Goal: Task Accomplishment & Management: Use online tool/utility

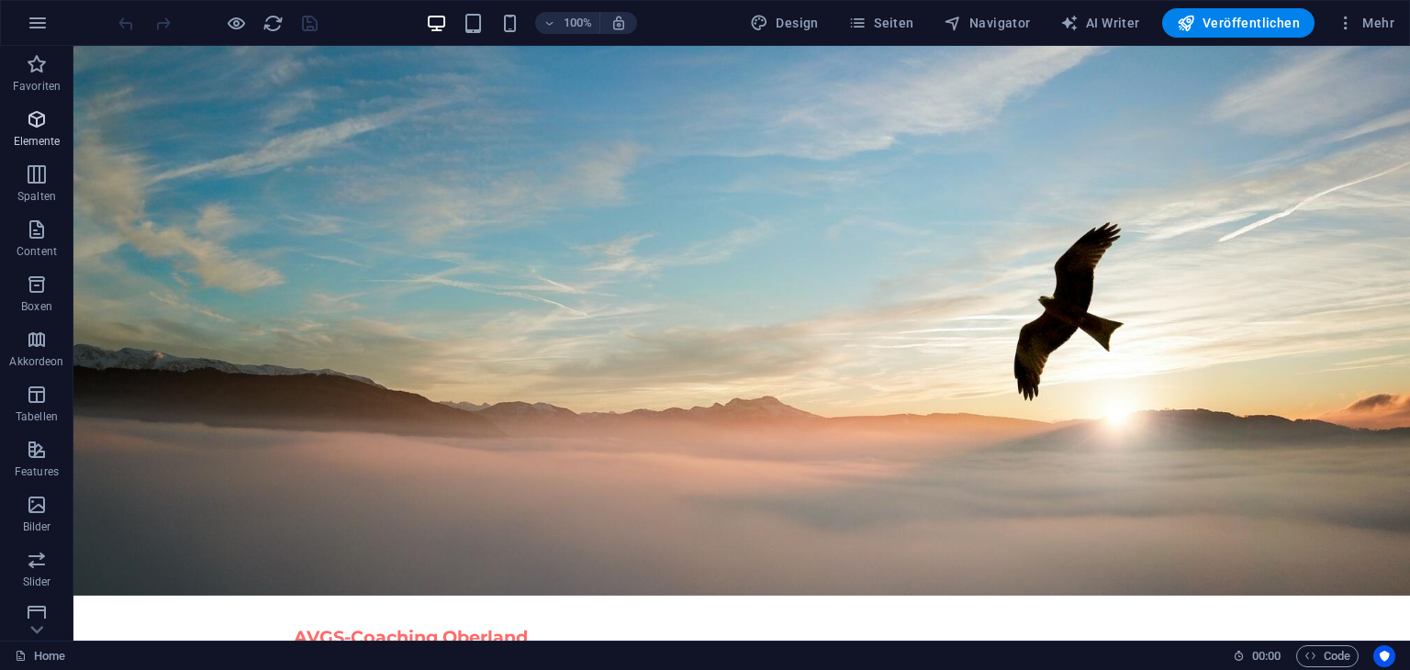
click at [39, 128] on icon "button" at bounding box center [37, 119] width 22 height 22
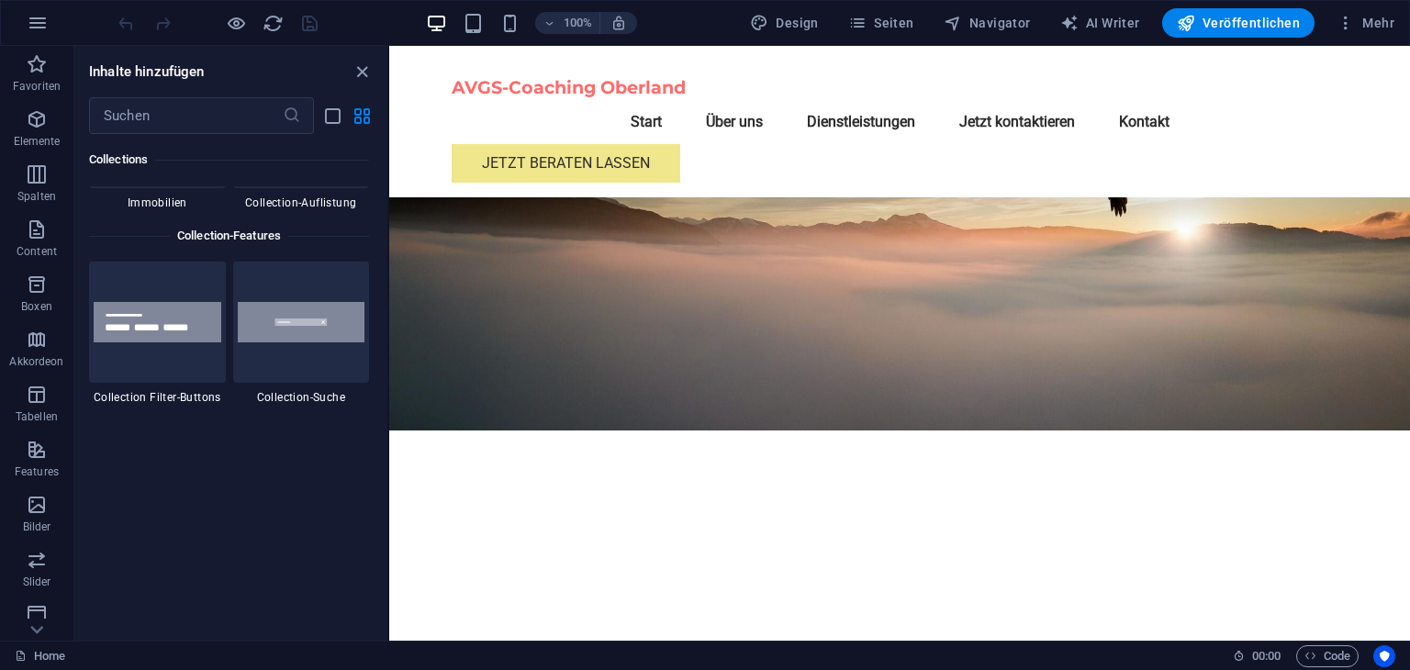
scroll to position [17412, 0]
click at [38, 245] on p "Content" at bounding box center [37, 251] width 40 height 15
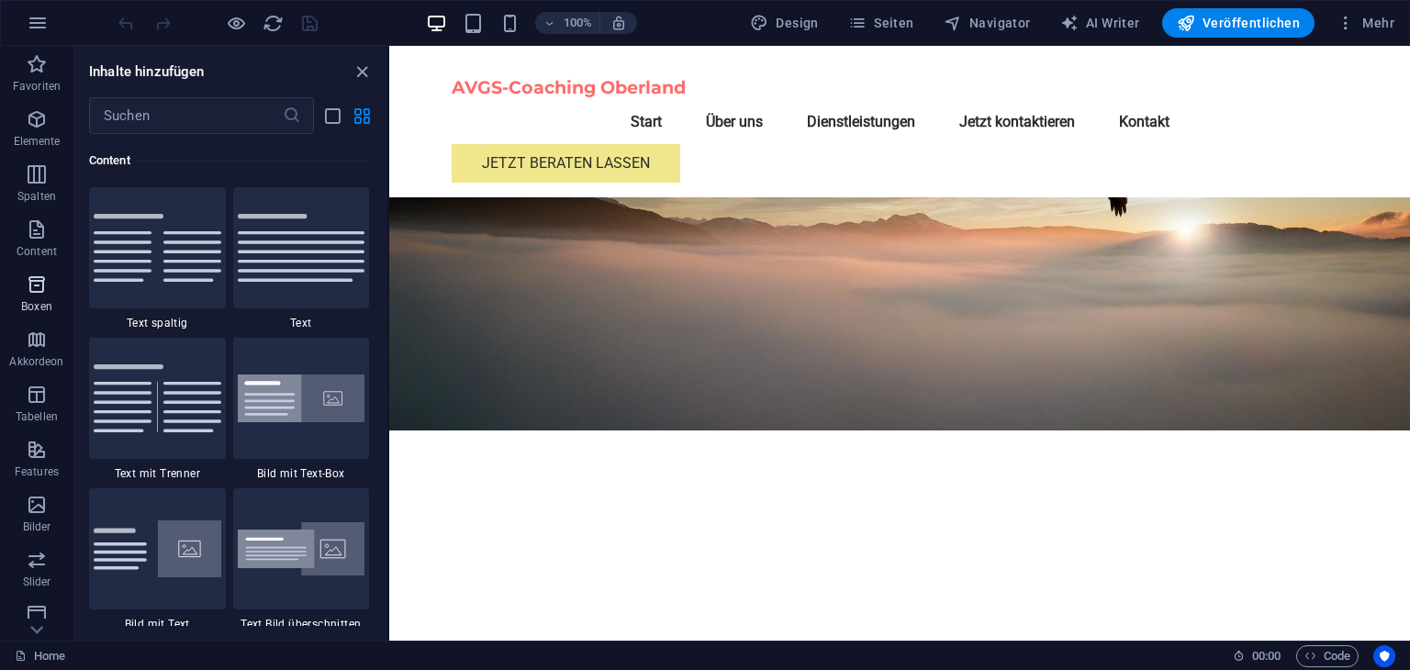
click at [37, 284] on icon "button" at bounding box center [37, 284] width 22 height 22
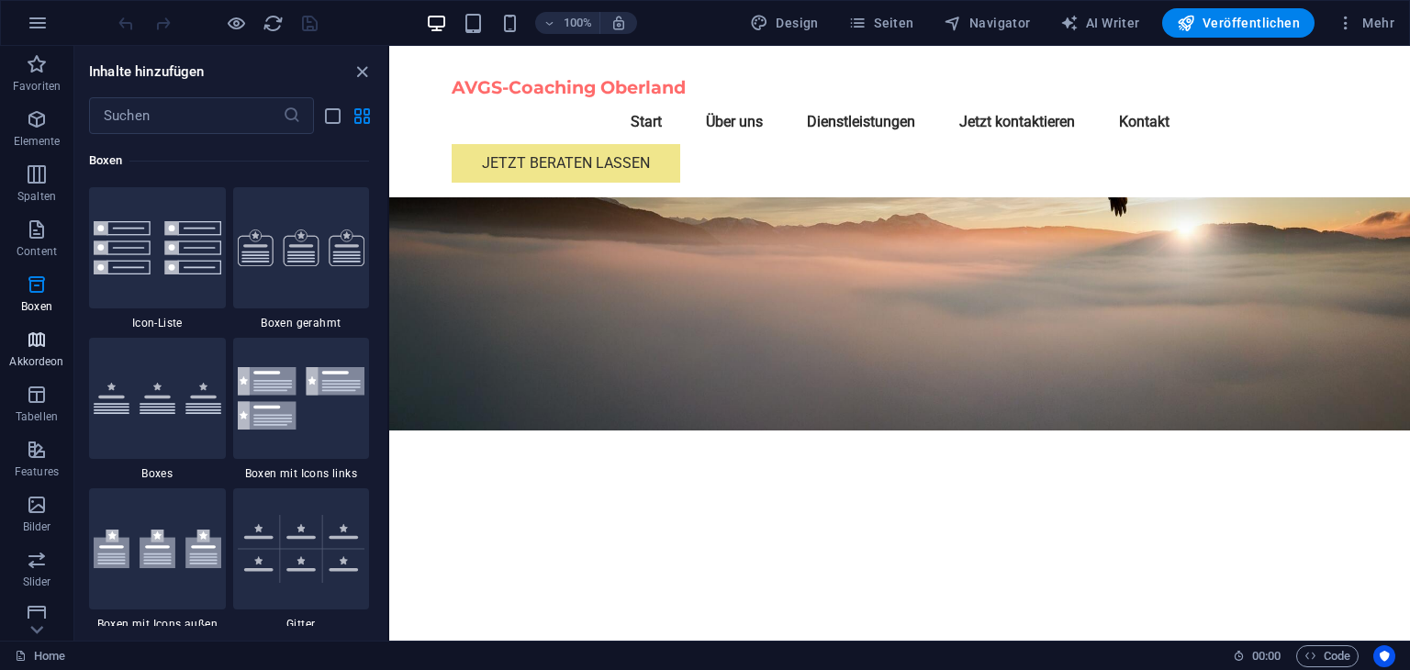
click at [33, 336] on icon "button" at bounding box center [37, 340] width 22 height 22
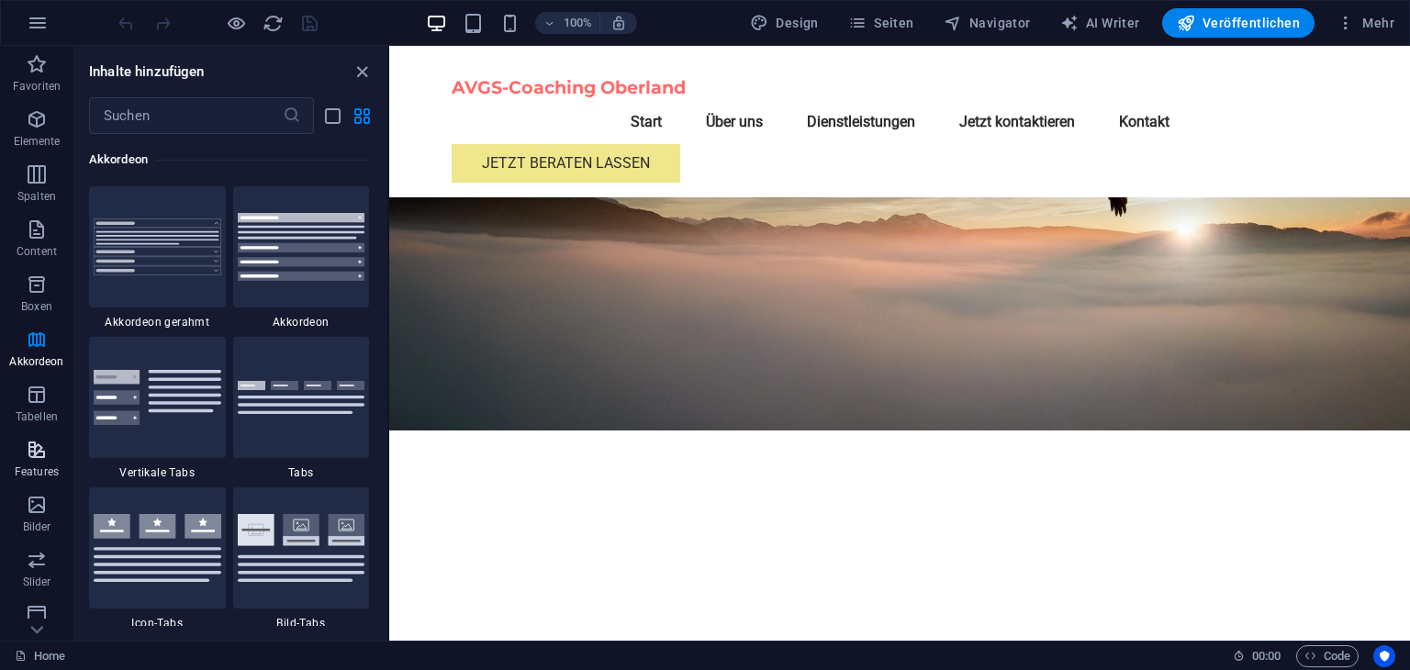
click at [39, 432] on button "Features" at bounding box center [36, 458] width 73 height 55
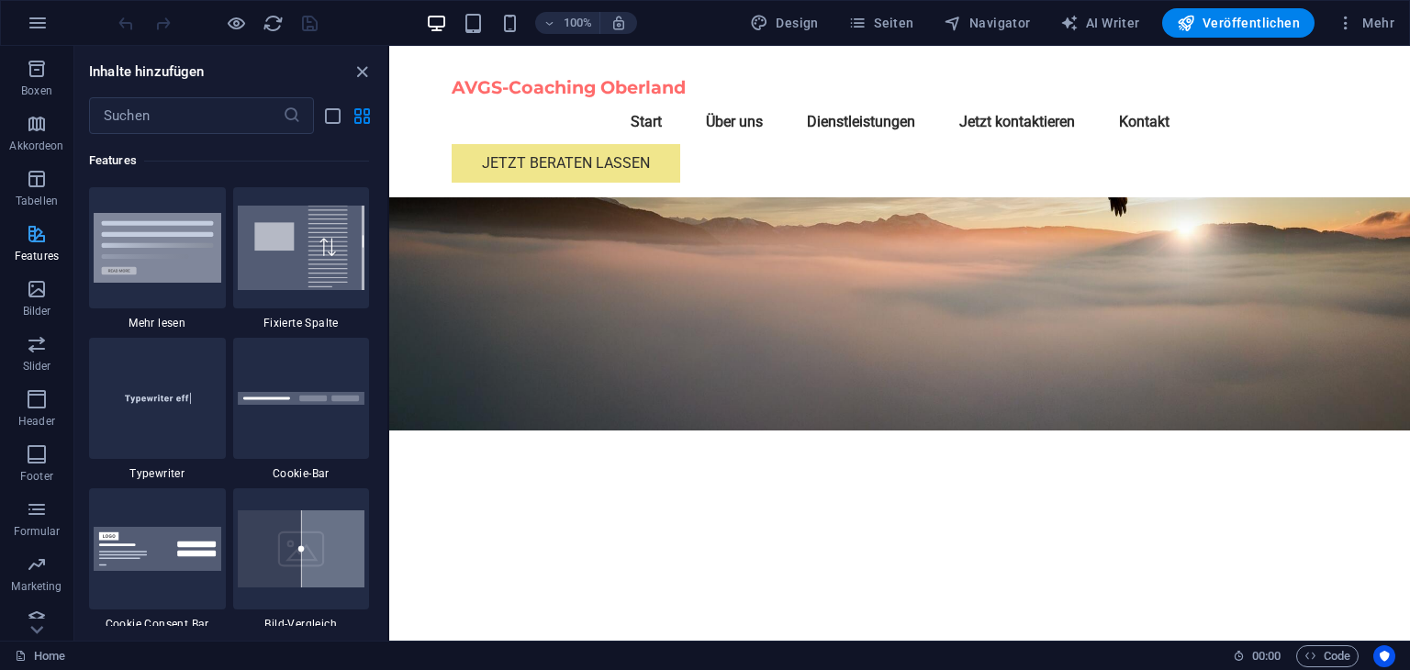
scroll to position [231, 0]
click at [29, 552] on icon "button" at bounding box center [37, 549] width 22 height 22
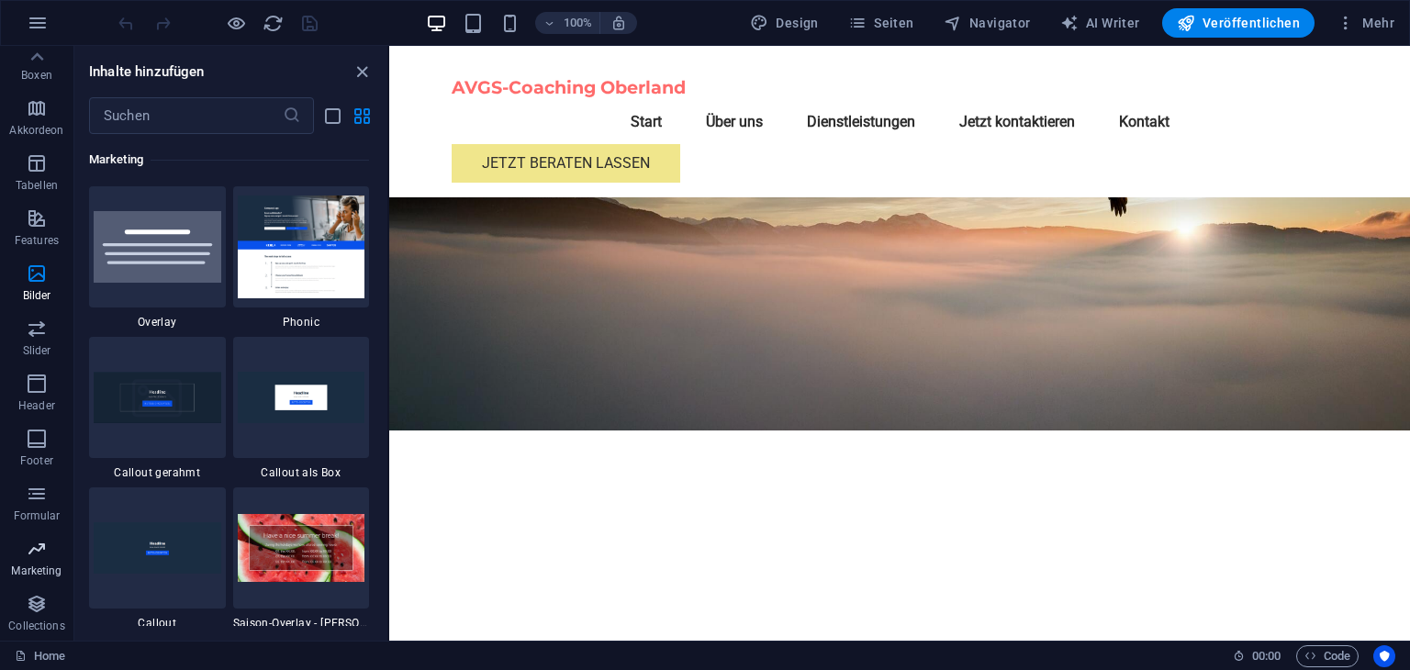
scroll to position [14949, 0]
click at [33, 609] on icon "button" at bounding box center [37, 604] width 22 height 22
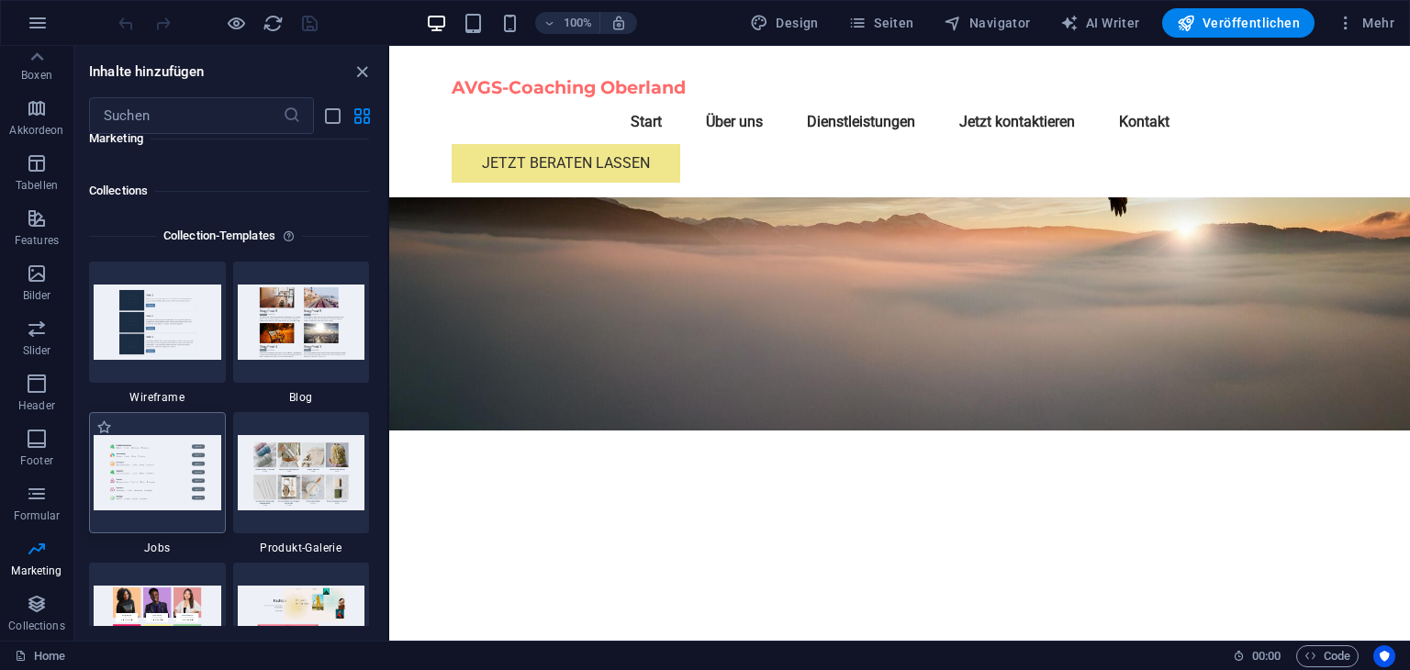
scroll to position [16725, 0]
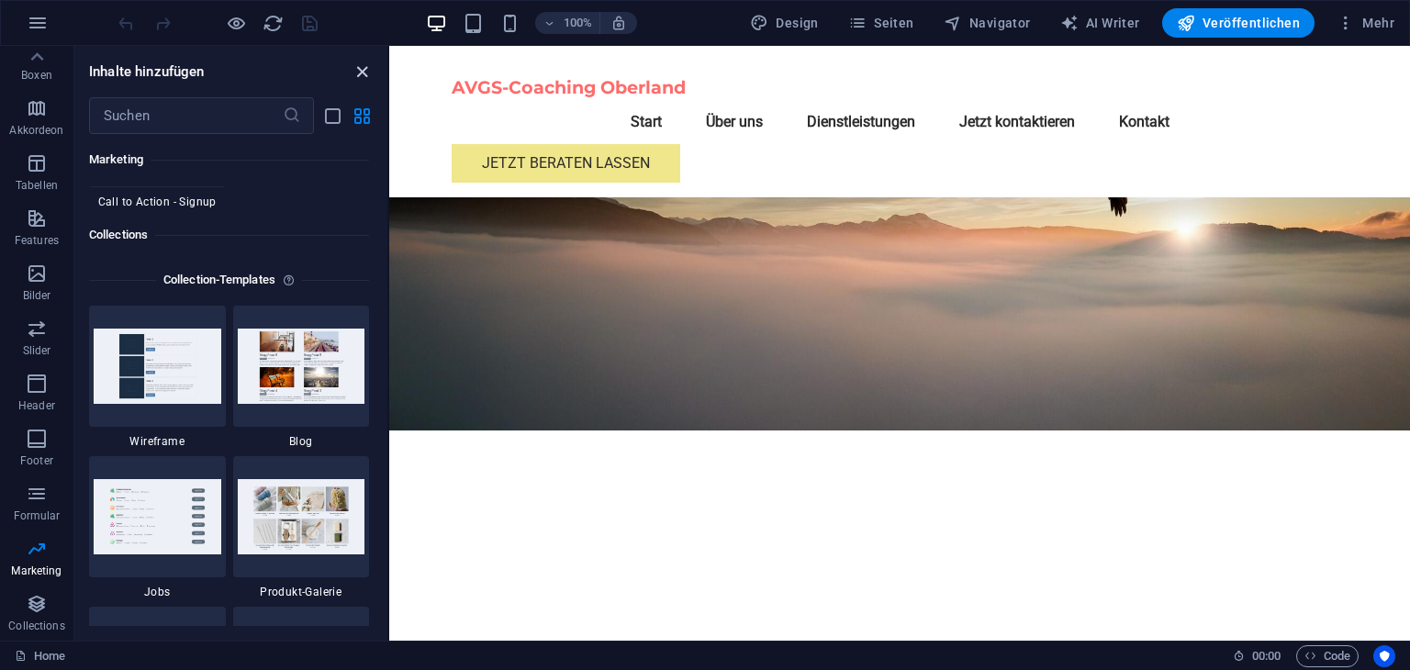
click at [360, 67] on icon "close panel" at bounding box center [361, 71] width 21 height 21
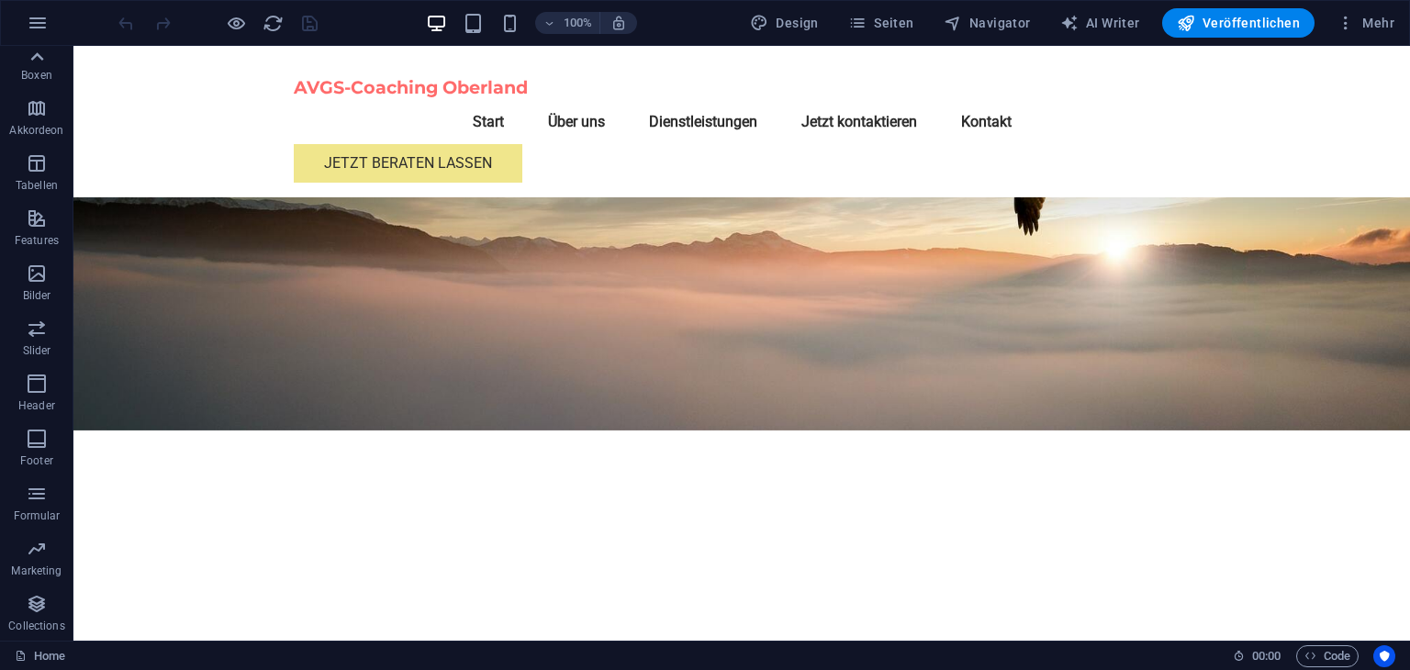
click at [29, 52] on icon at bounding box center [37, 57] width 26 height 26
click at [33, 19] on icon "button" at bounding box center [38, 23] width 22 height 22
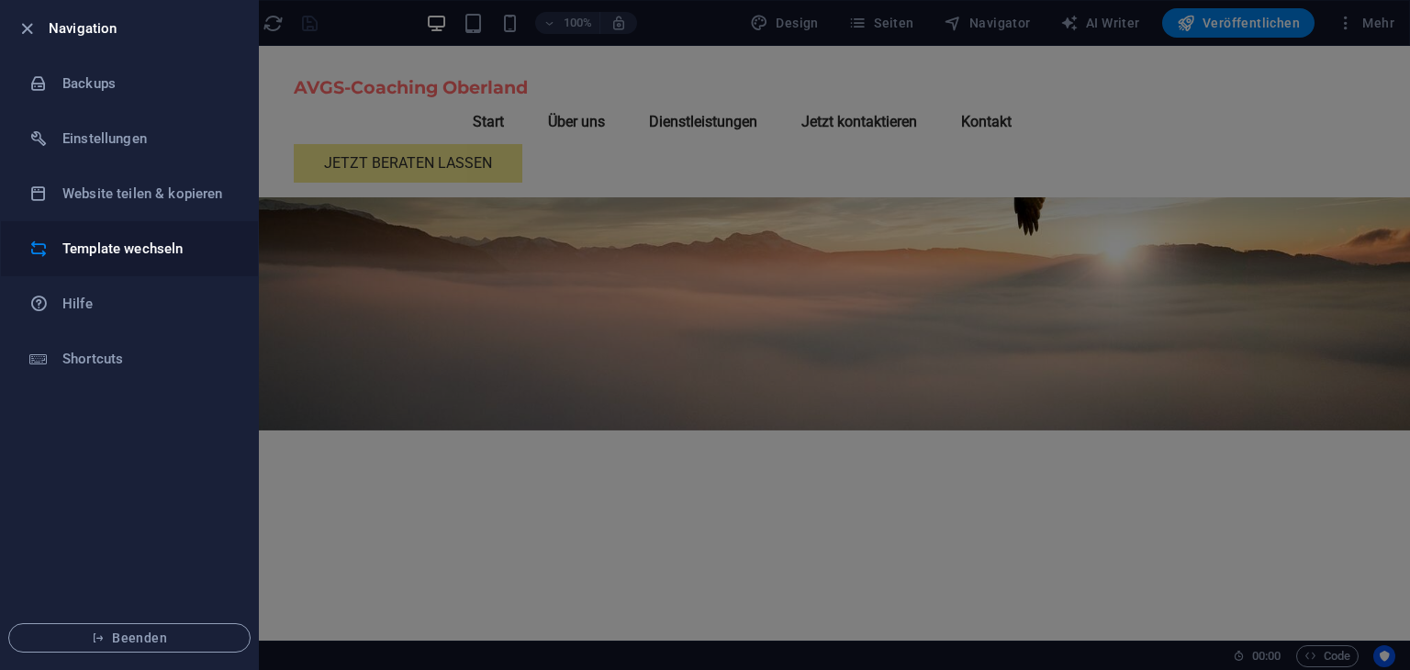
click at [164, 254] on h6 "Template wechseln" at bounding box center [147, 249] width 170 height 22
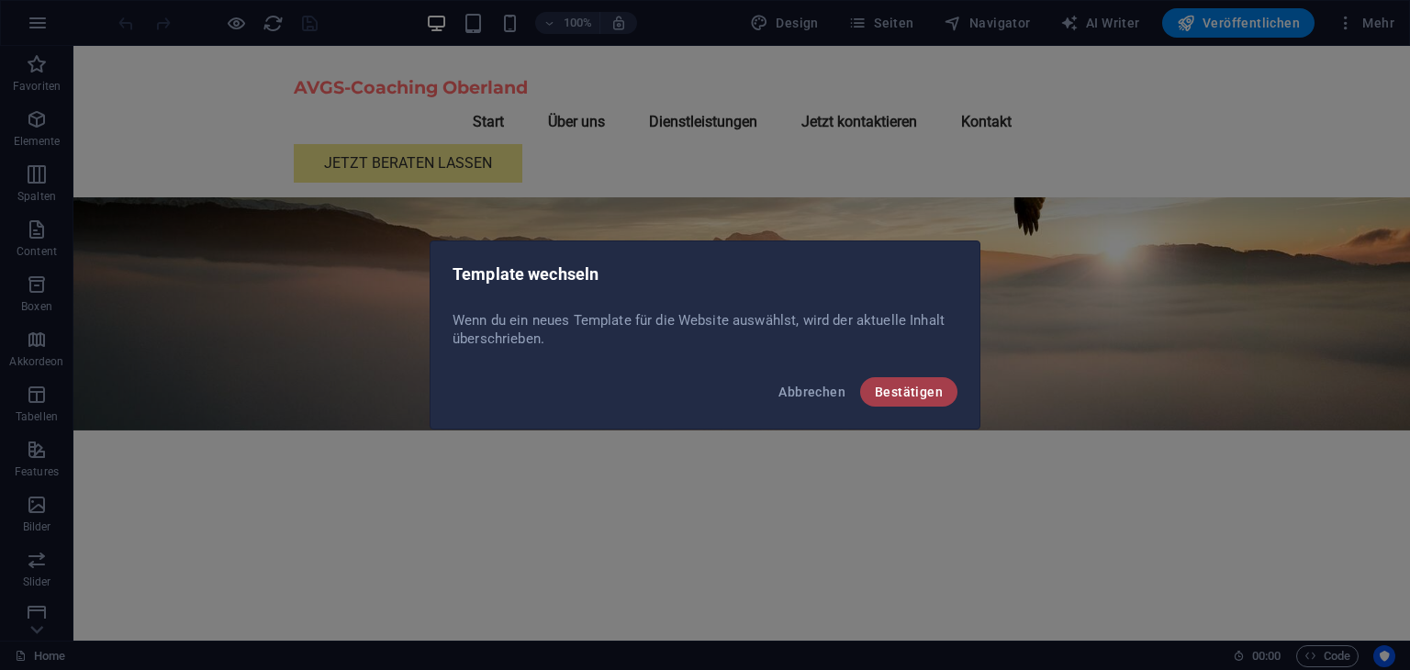
click at [910, 394] on span "Bestätigen" at bounding box center [909, 392] width 68 height 15
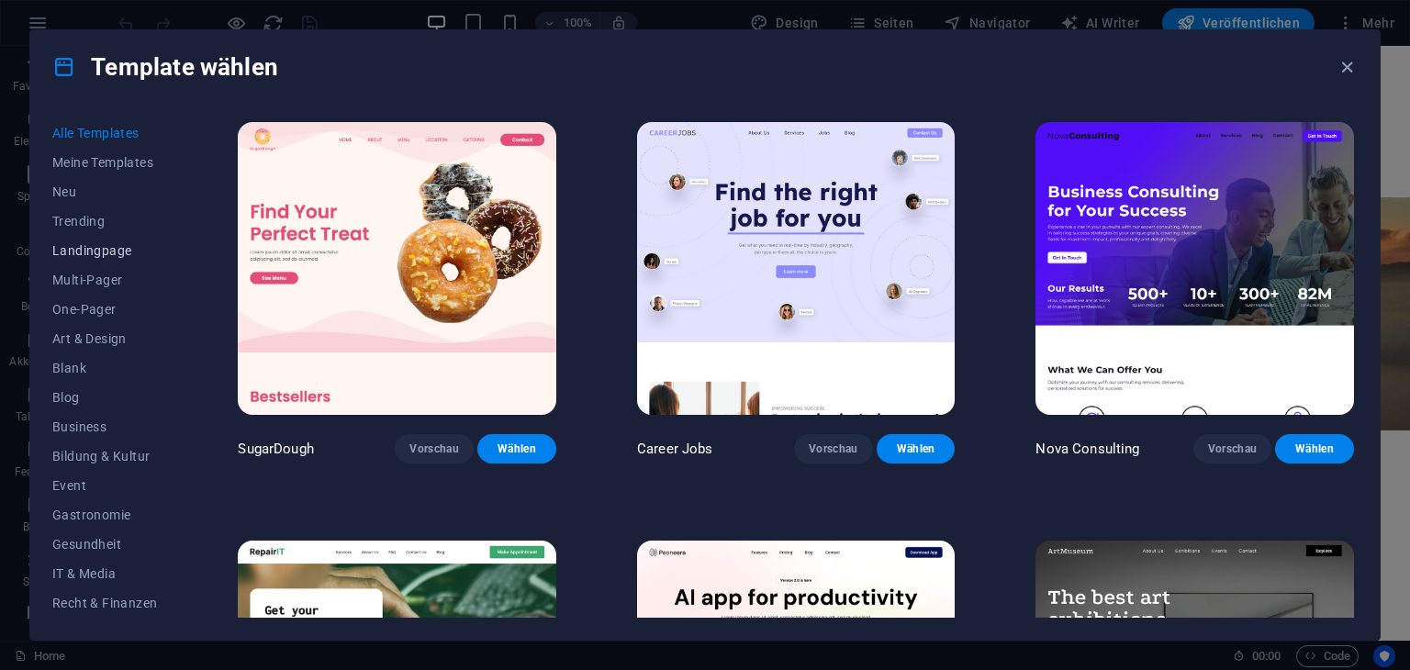
click at [96, 252] on span "Landingpage" at bounding box center [104, 250] width 105 height 15
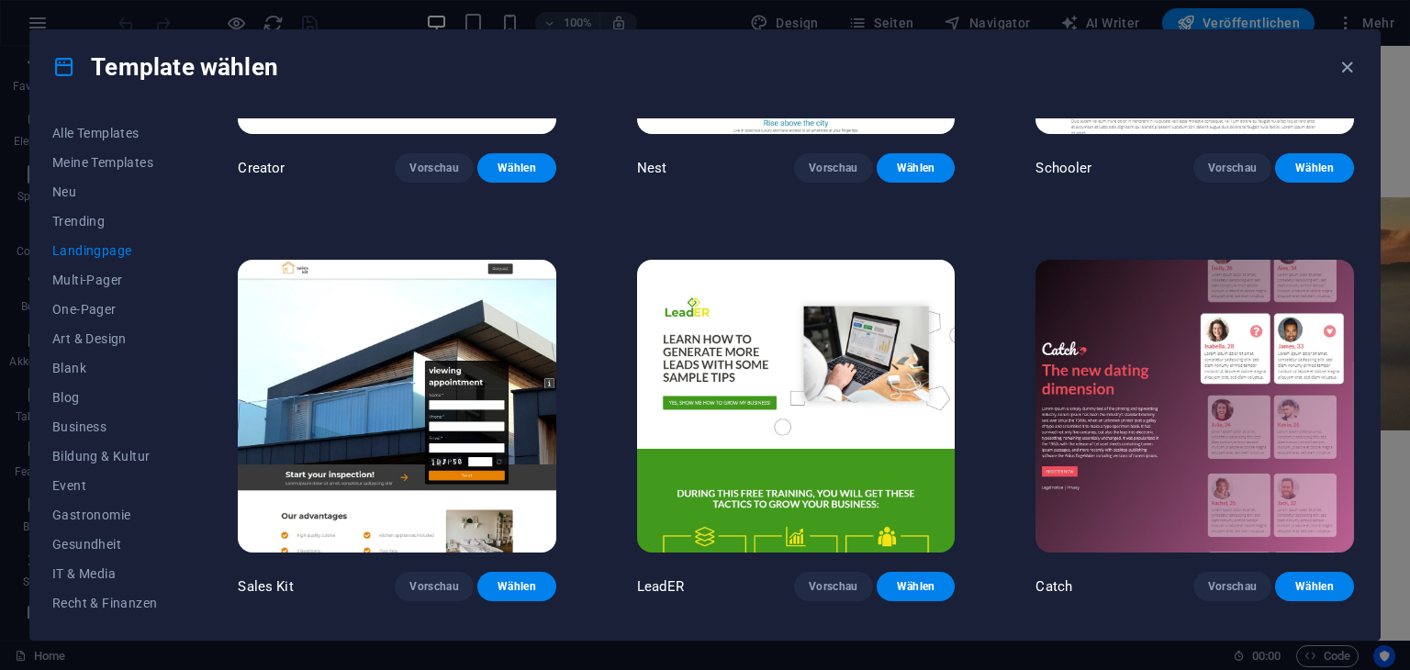
scroll to position [3179, 0]
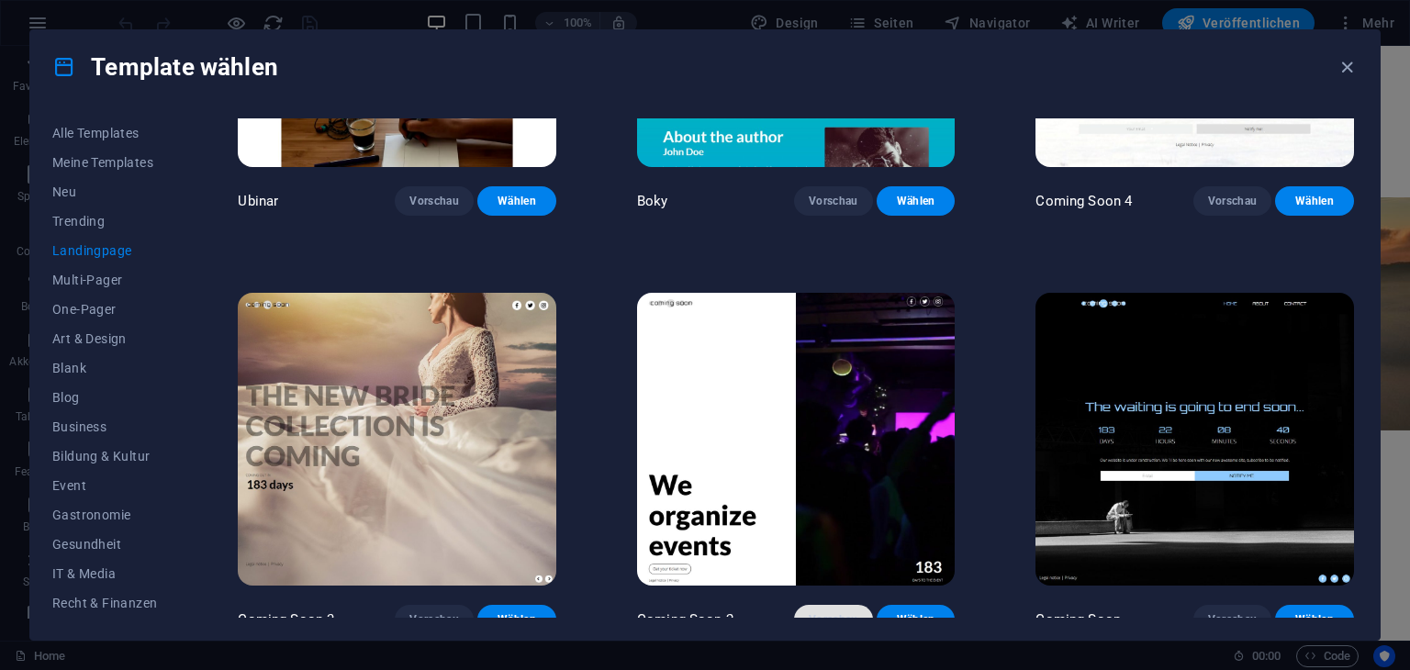
click at [816, 612] on span "Vorschau" at bounding box center [834, 619] width 50 height 15
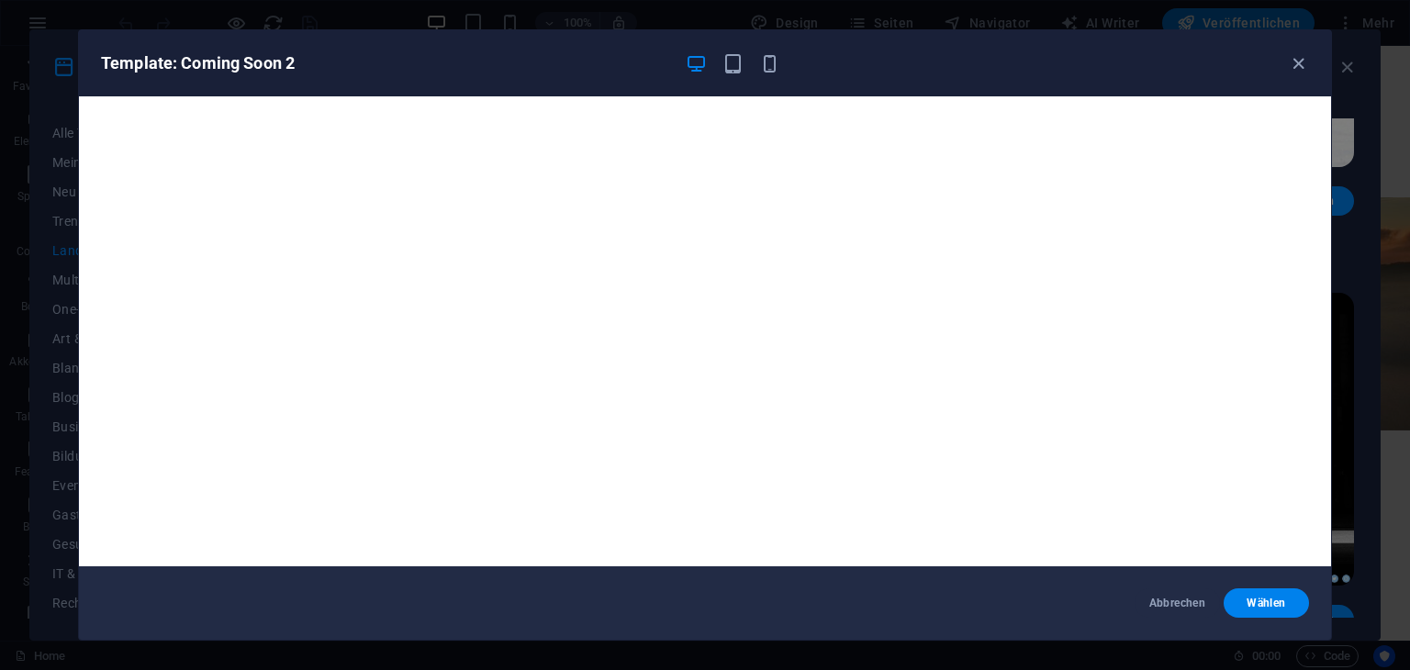
scroll to position [5, 0]
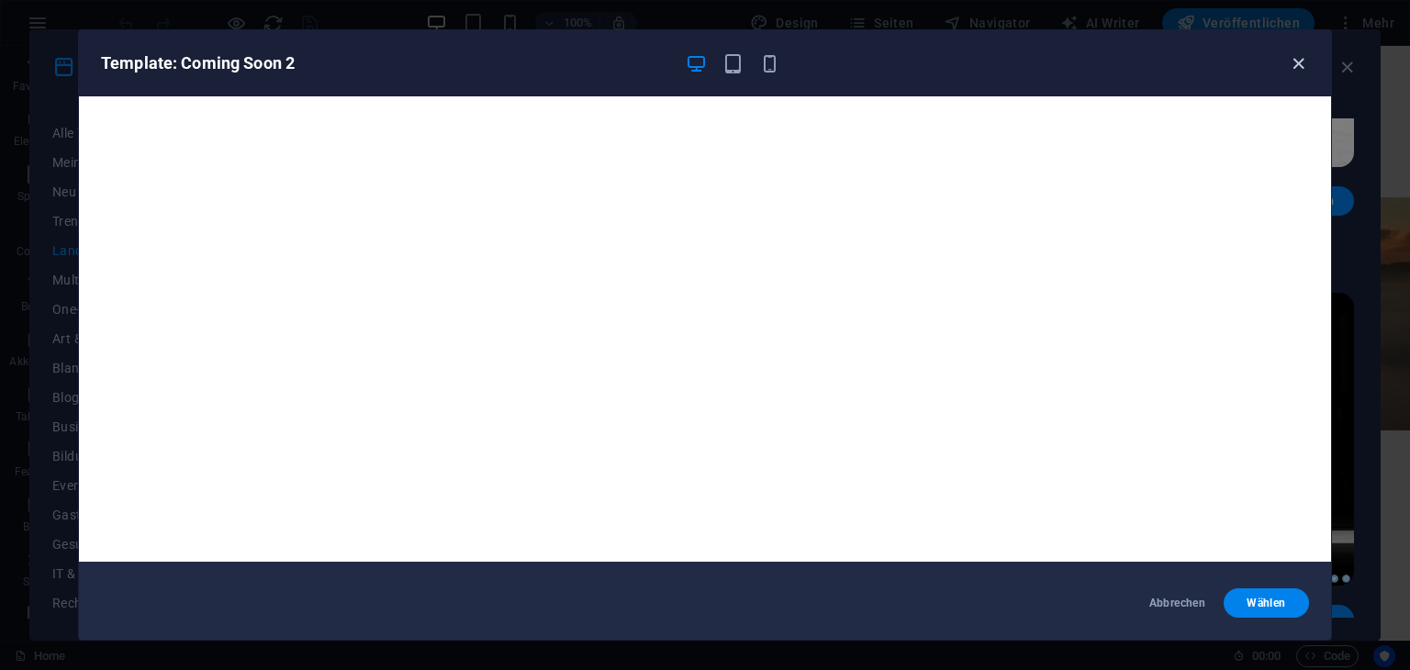
click at [1302, 60] on icon "button" at bounding box center [1298, 63] width 21 height 21
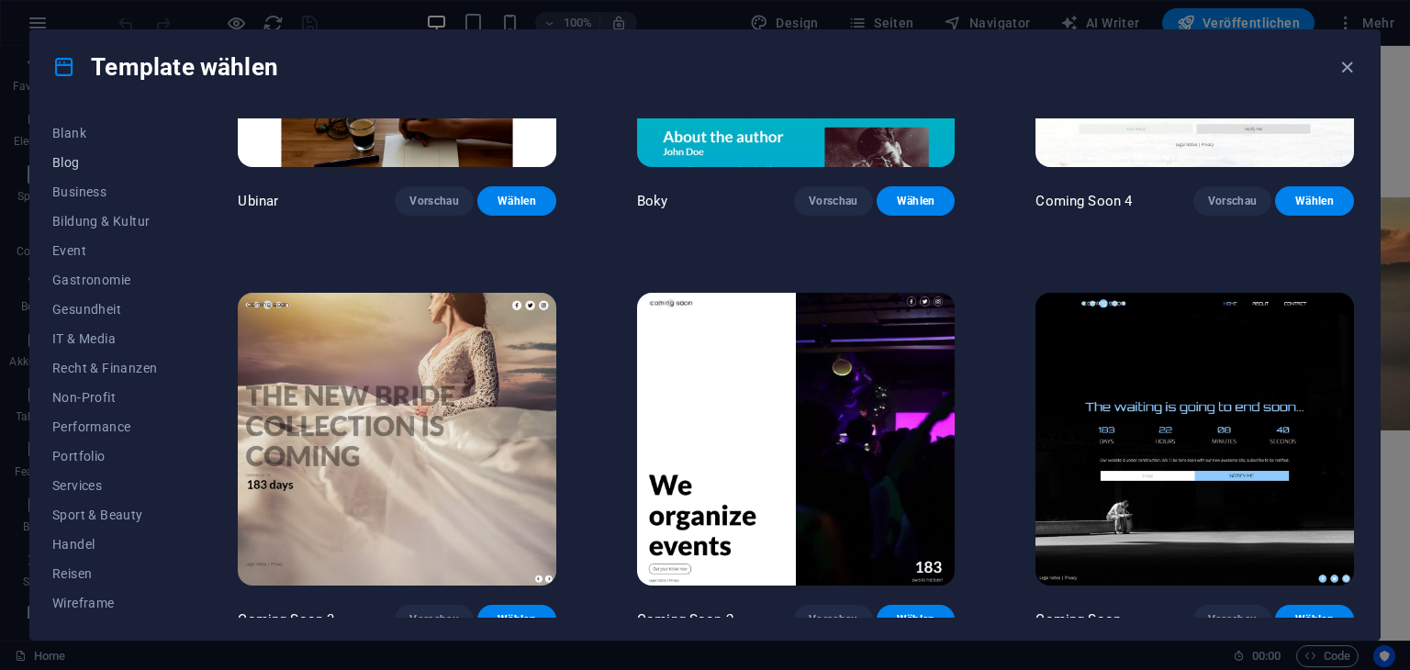
scroll to position [0, 0]
click at [1343, 67] on icon "button" at bounding box center [1346, 67] width 21 height 21
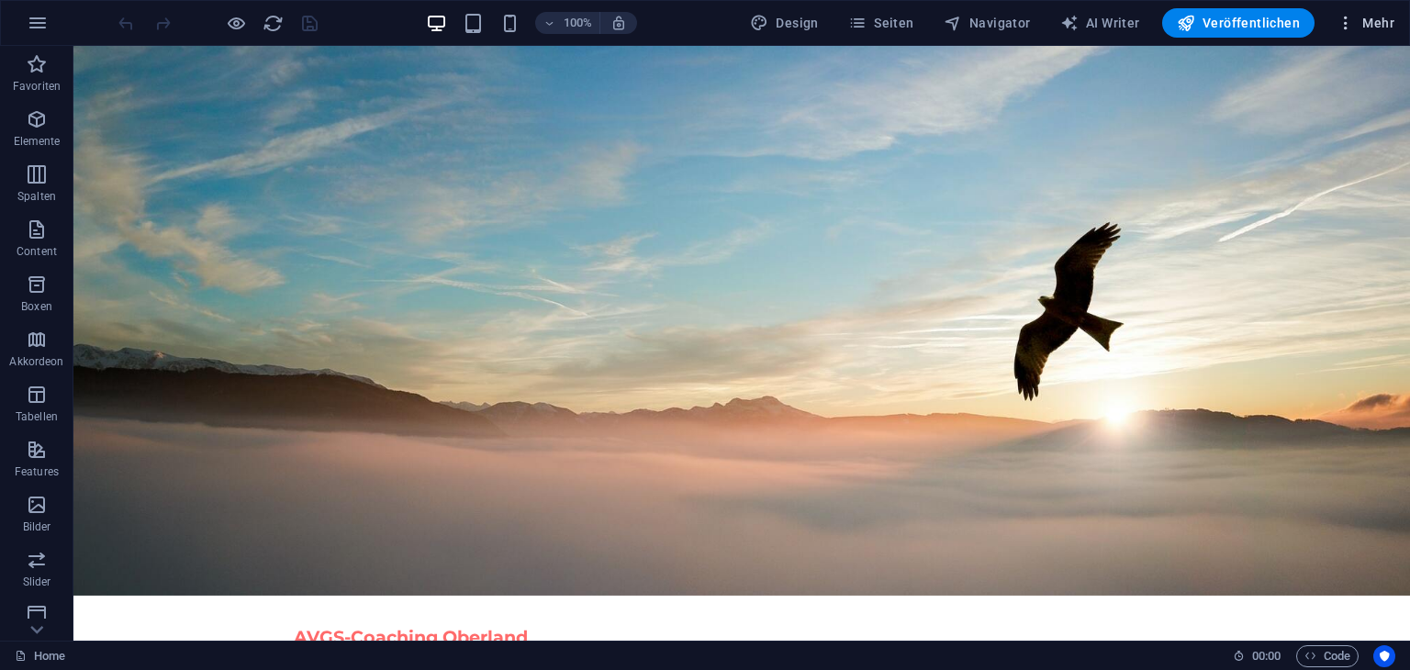
click at [1344, 17] on icon "button" at bounding box center [1345, 23] width 18 height 18
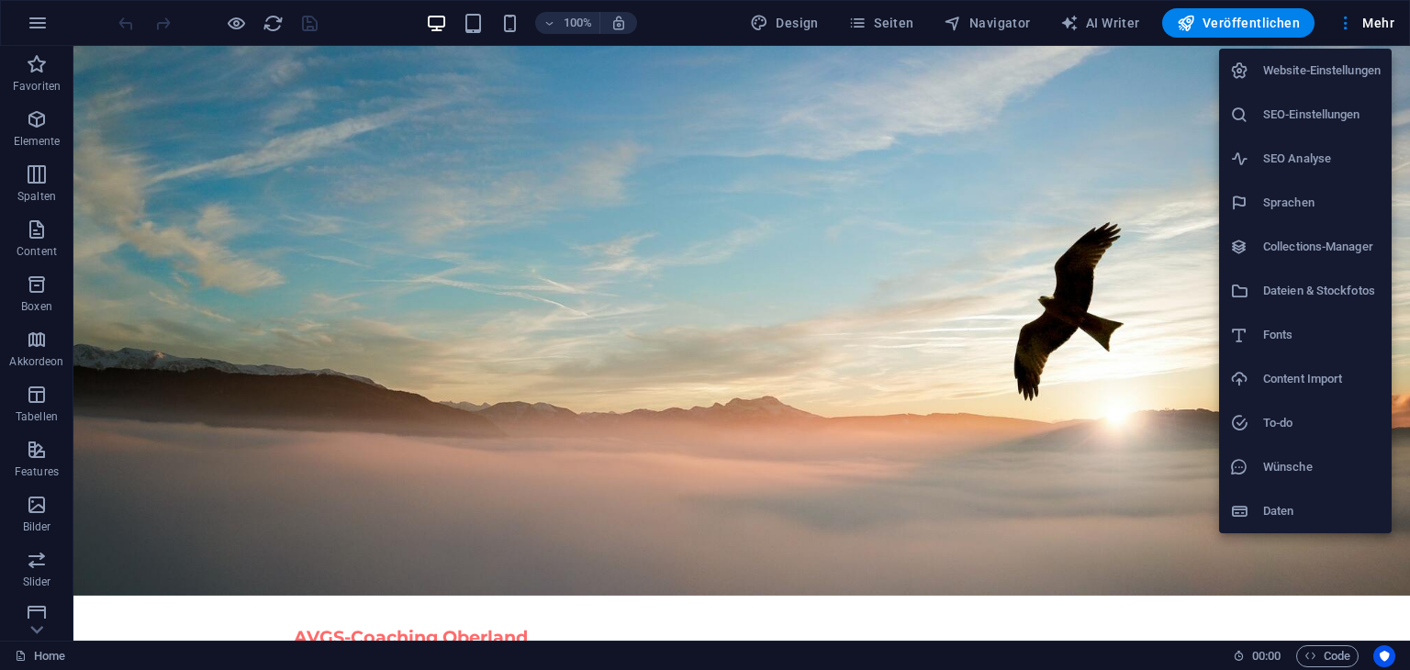
click at [1306, 63] on h6 "Website-Einstellungen" at bounding box center [1321, 71] width 117 height 22
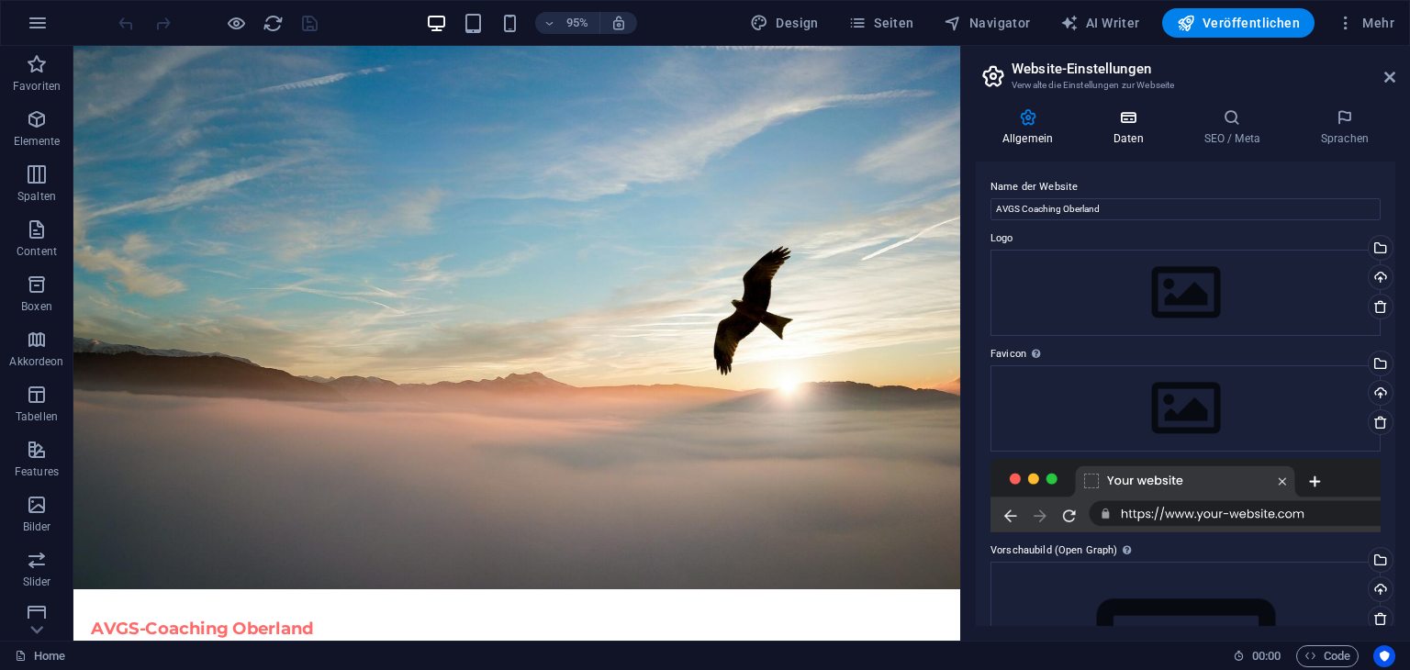
click at [1111, 136] on h4 "Daten" at bounding box center [1132, 127] width 91 height 39
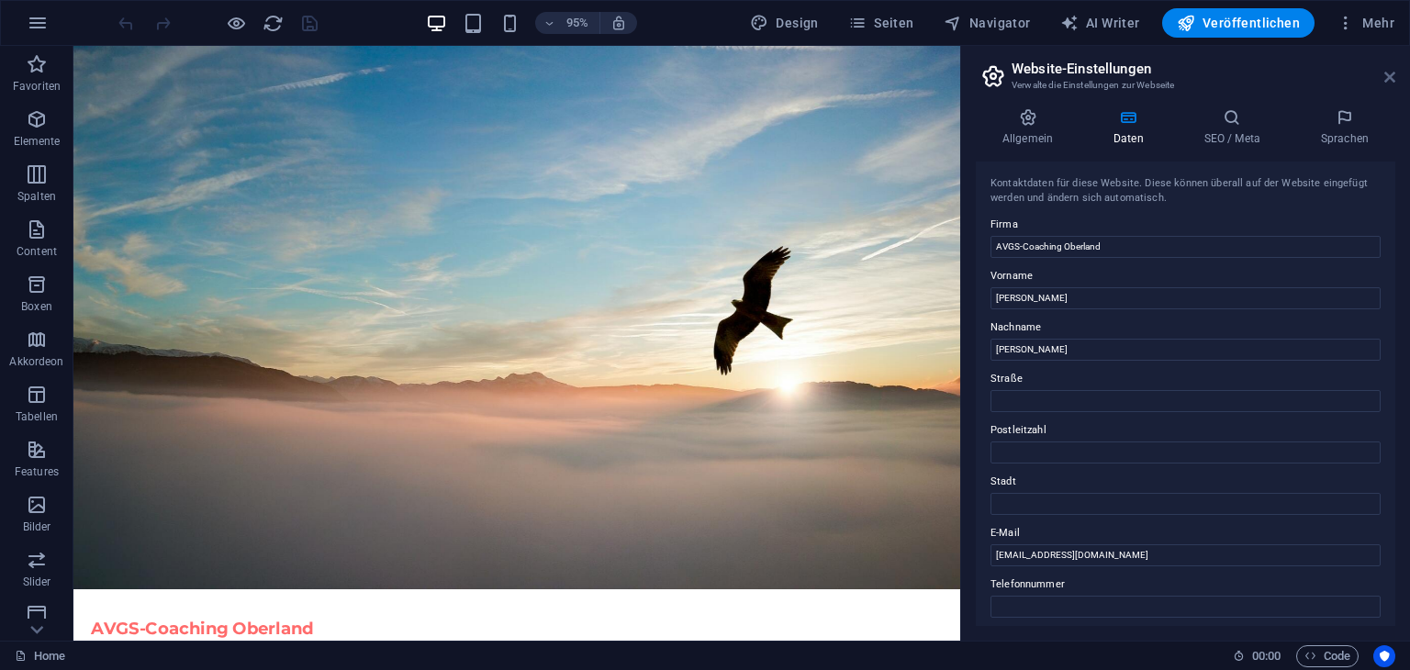
click at [1387, 71] on icon at bounding box center [1389, 77] width 11 height 15
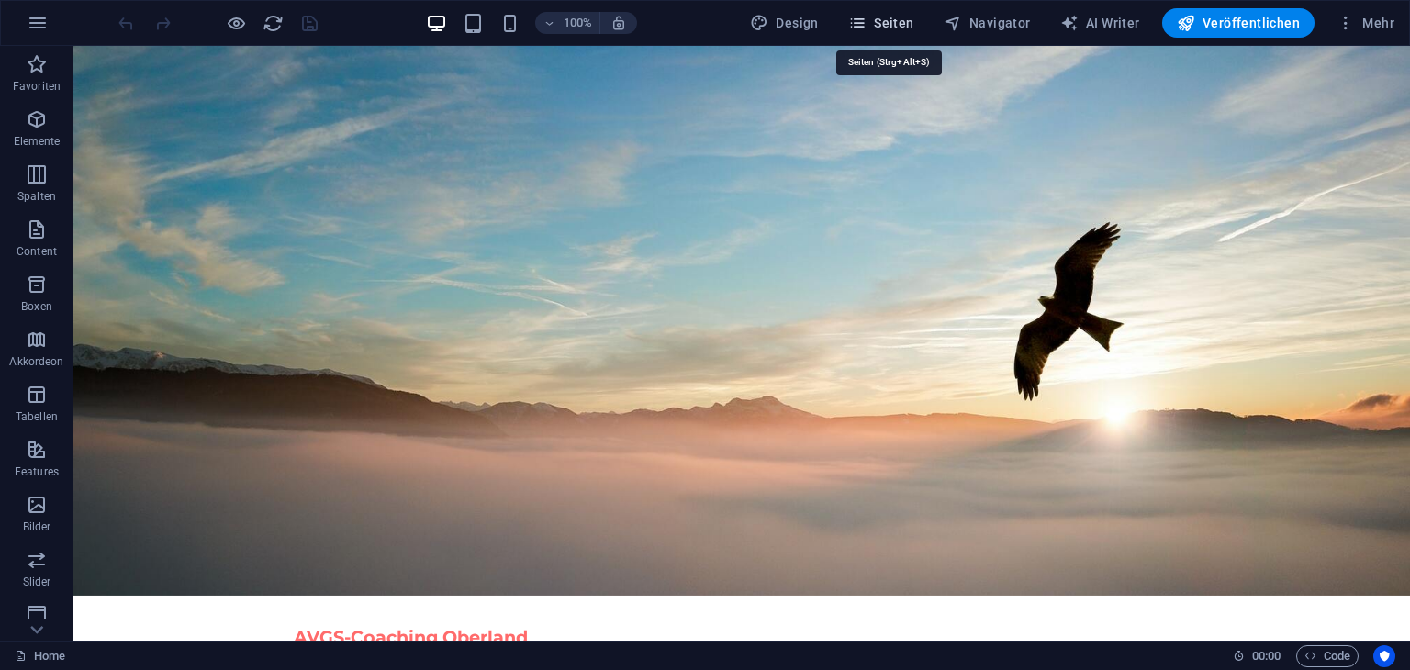
click at [888, 16] on span "Seiten" at bounding box center [881, 23] width 66 height 18
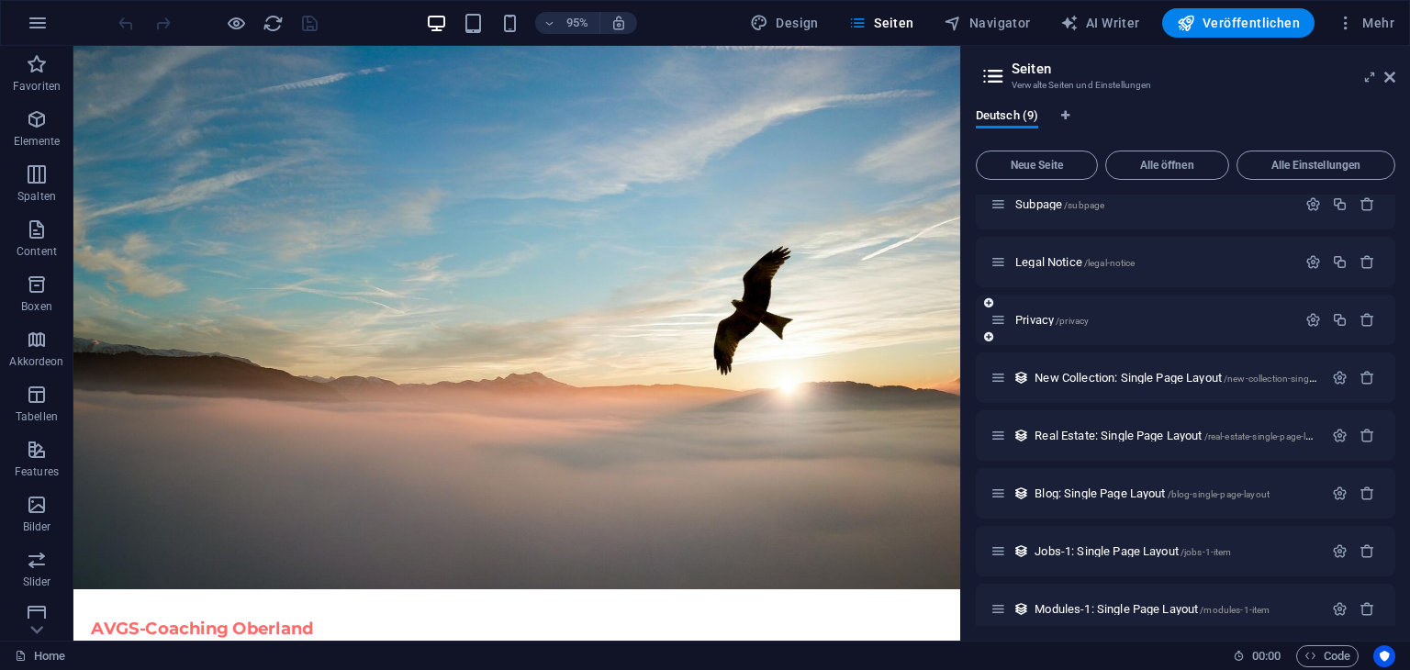
scroll to position [89, 0]
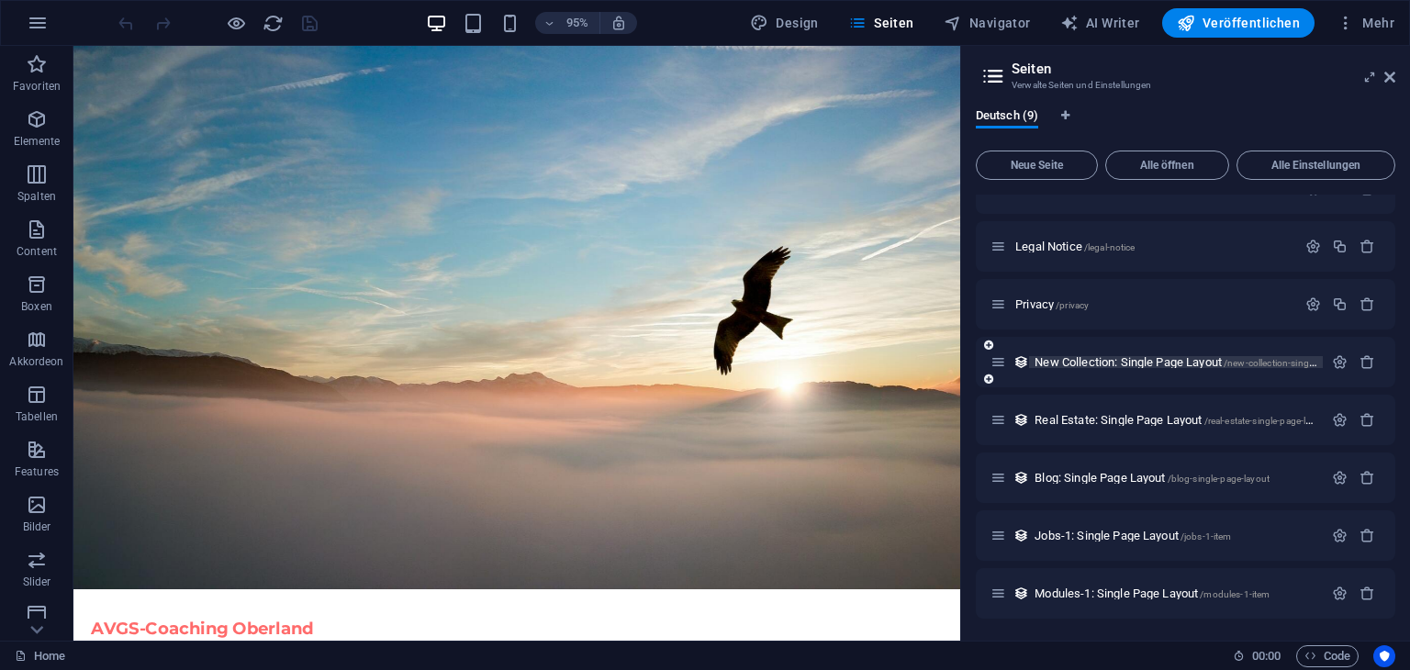
click at [1134, 357] on span "New Collection: Single Page Layout /new-collection-single-page-layout" at bounding box center [1200, 362] width 332 height 14
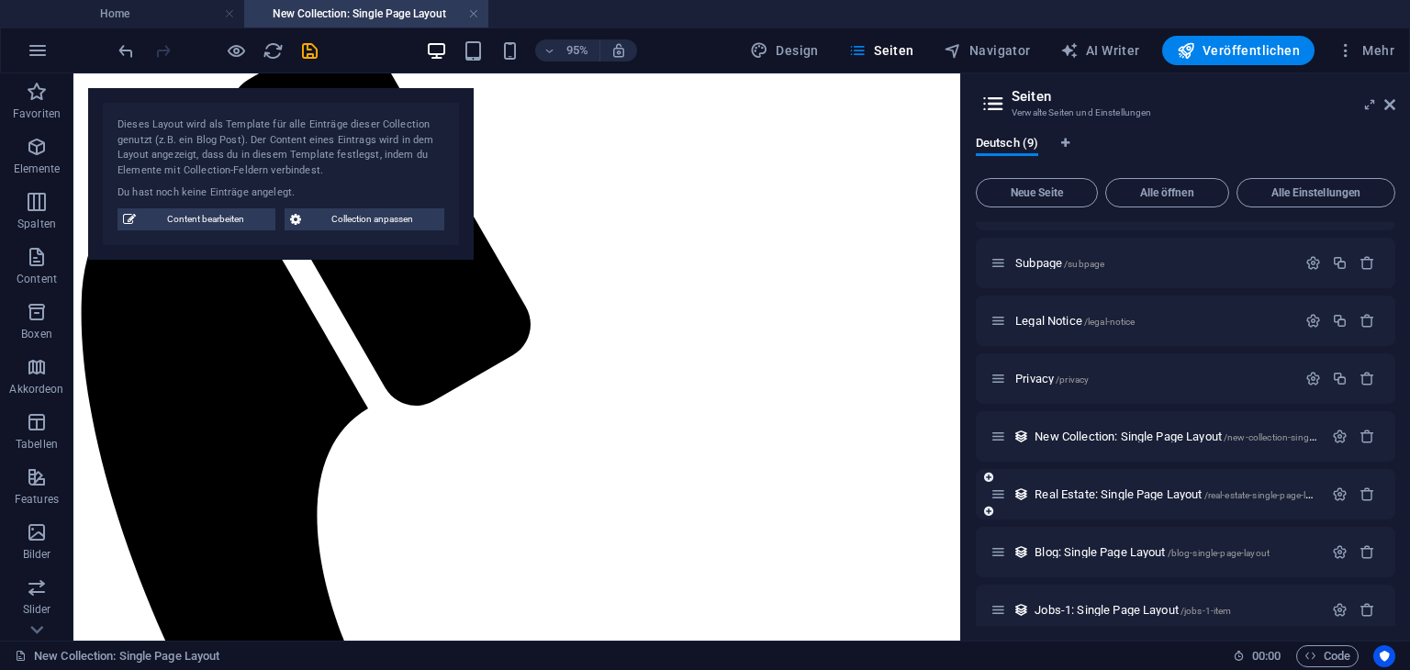
scroll to position [0, 0]
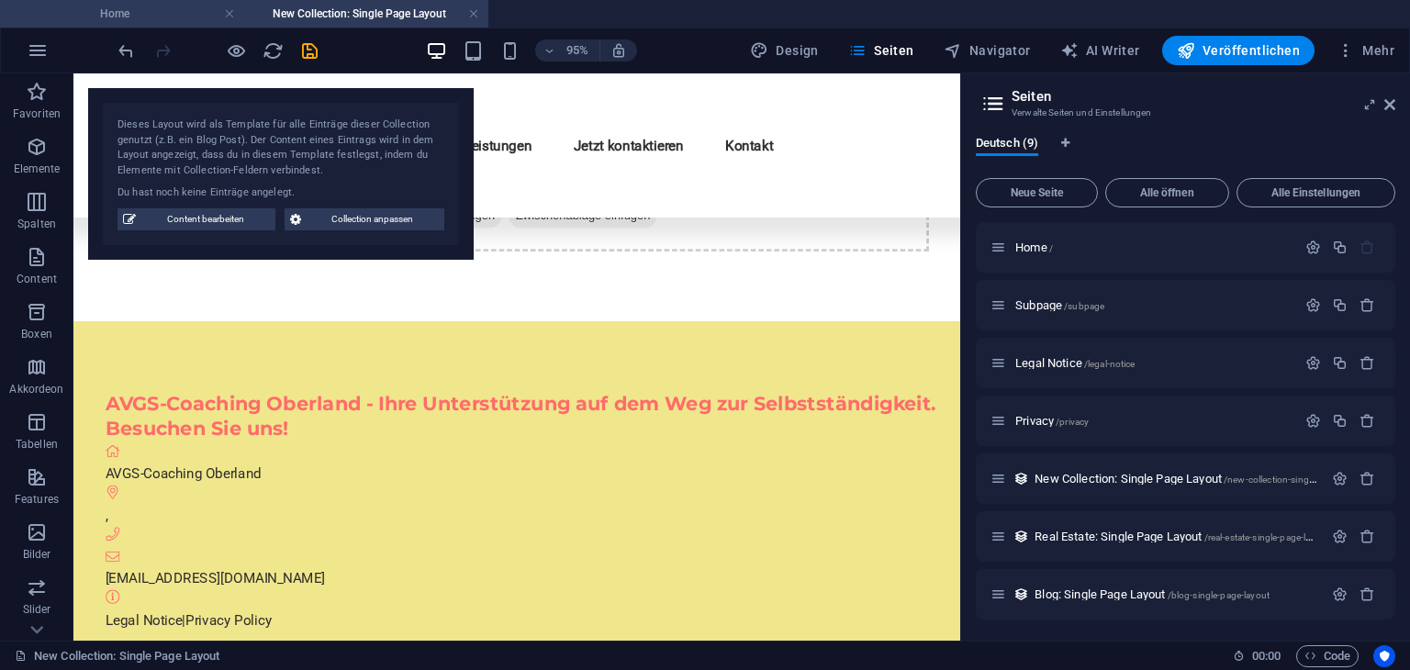
click at [159, 12] on h4 "Home" at bounding box center [122, 14] width 244 height 20
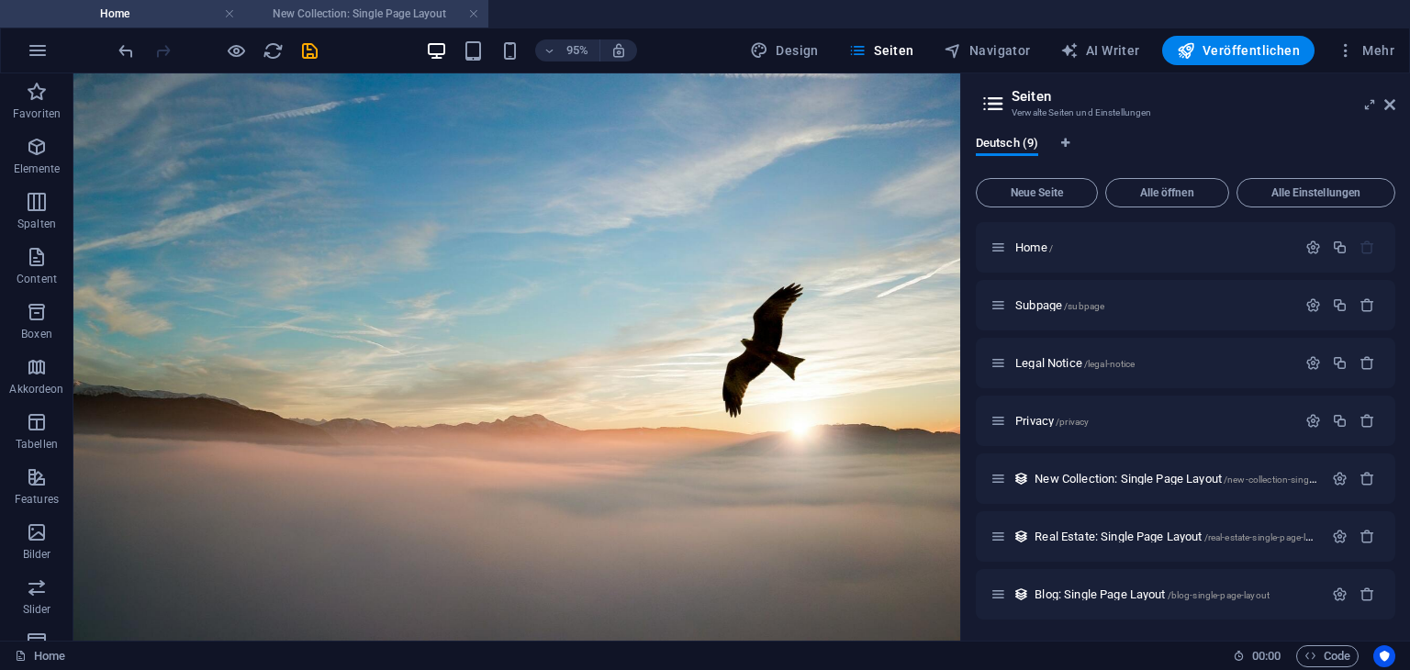
click at [335, 17] on h4 "New Collection: Single Page Layout" at bounding box center [366, 14] width 244 height 20
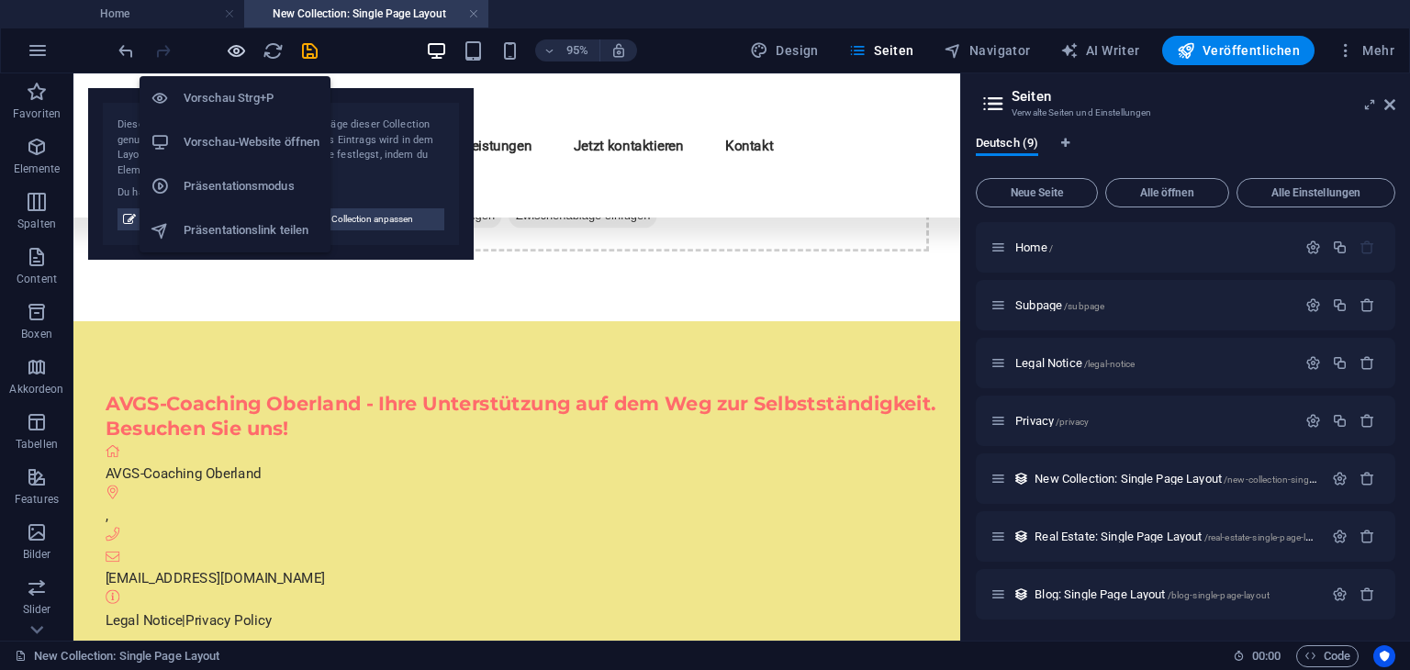
click at [237, 51] on icon "button" at bounding box center [236, 50] width 21 height 21
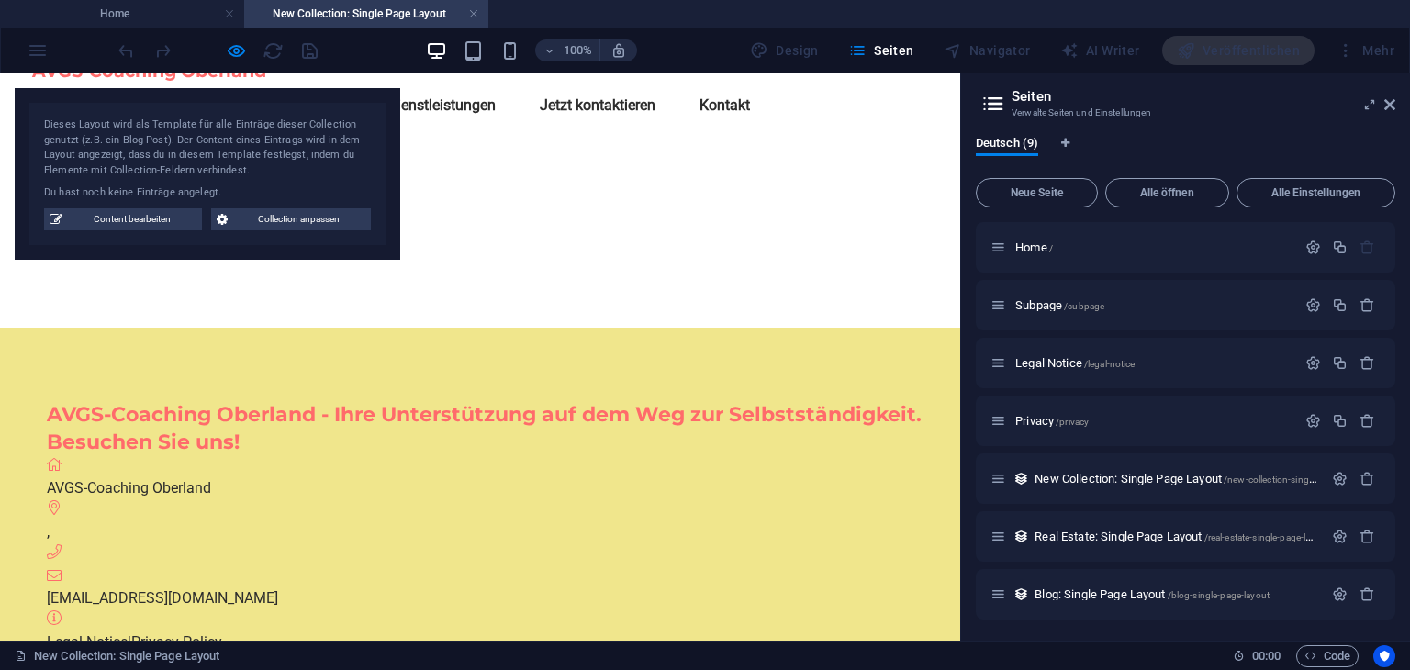
scroll to position [0, 0]
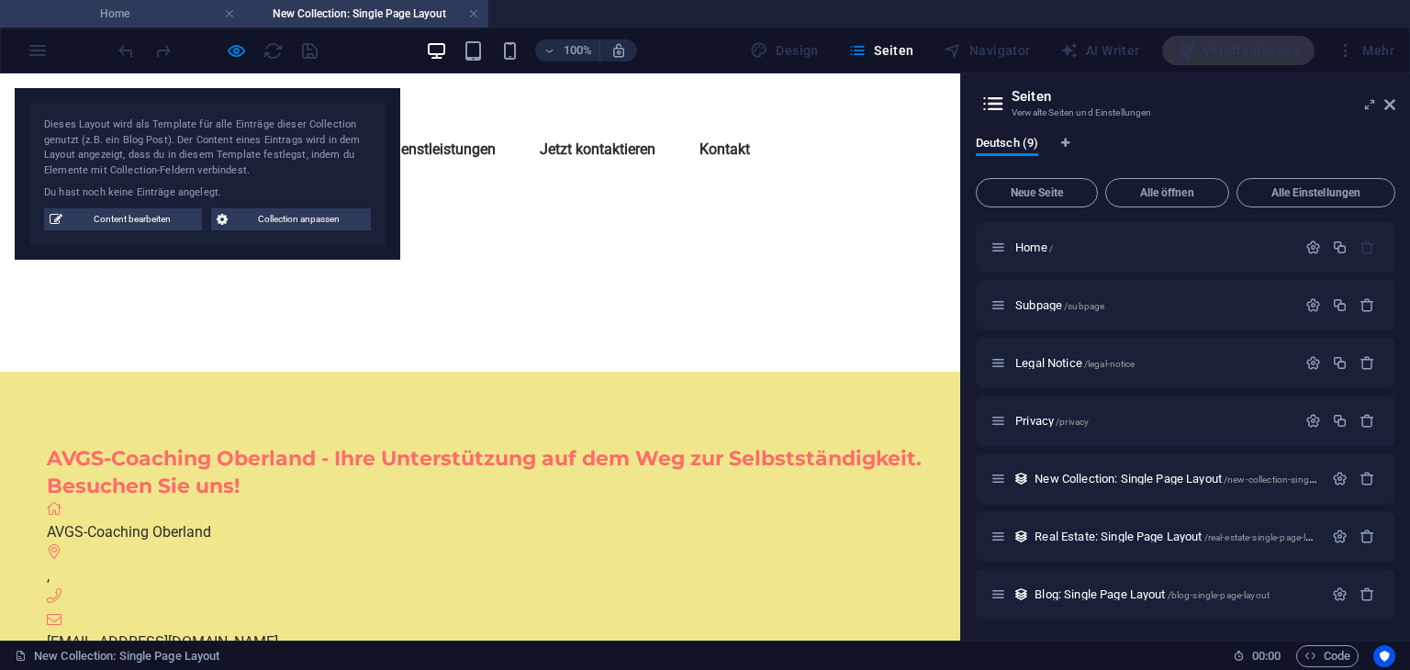
click at [148, 24] on li "Home" at bounding box center [122, 14] width 244 height 28
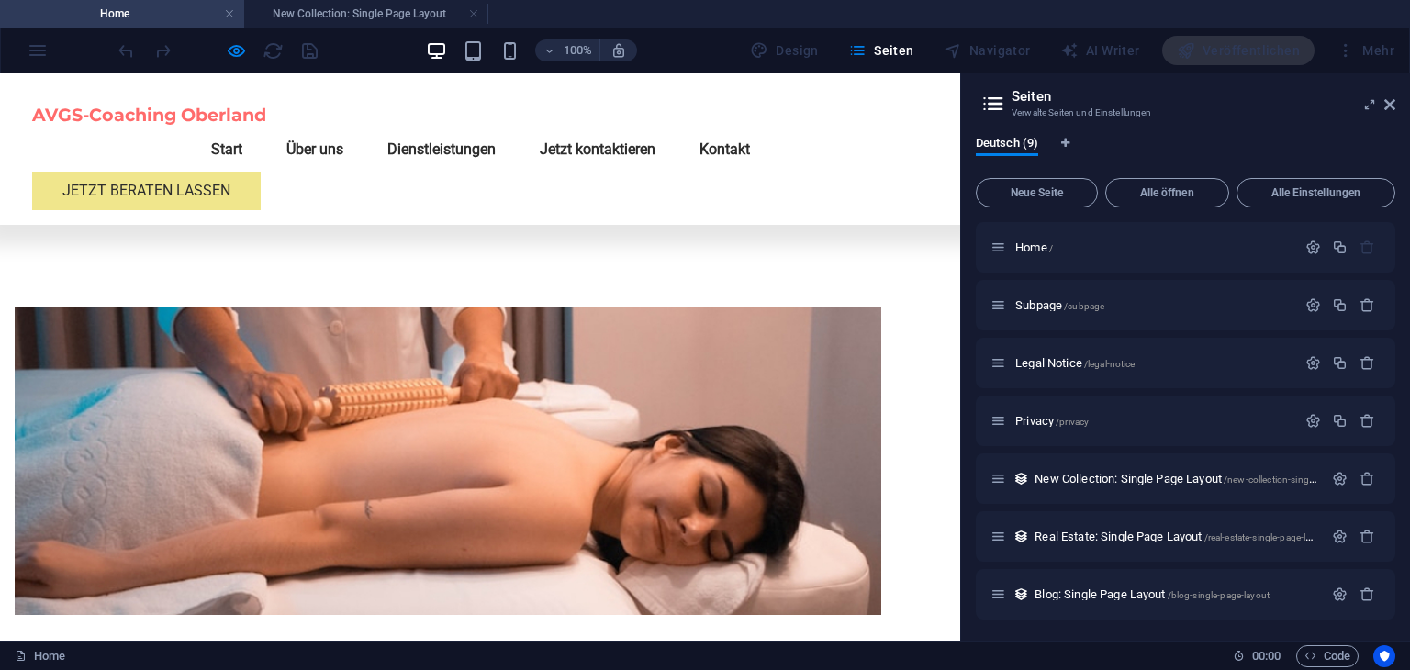
scroll to position [984, 0]
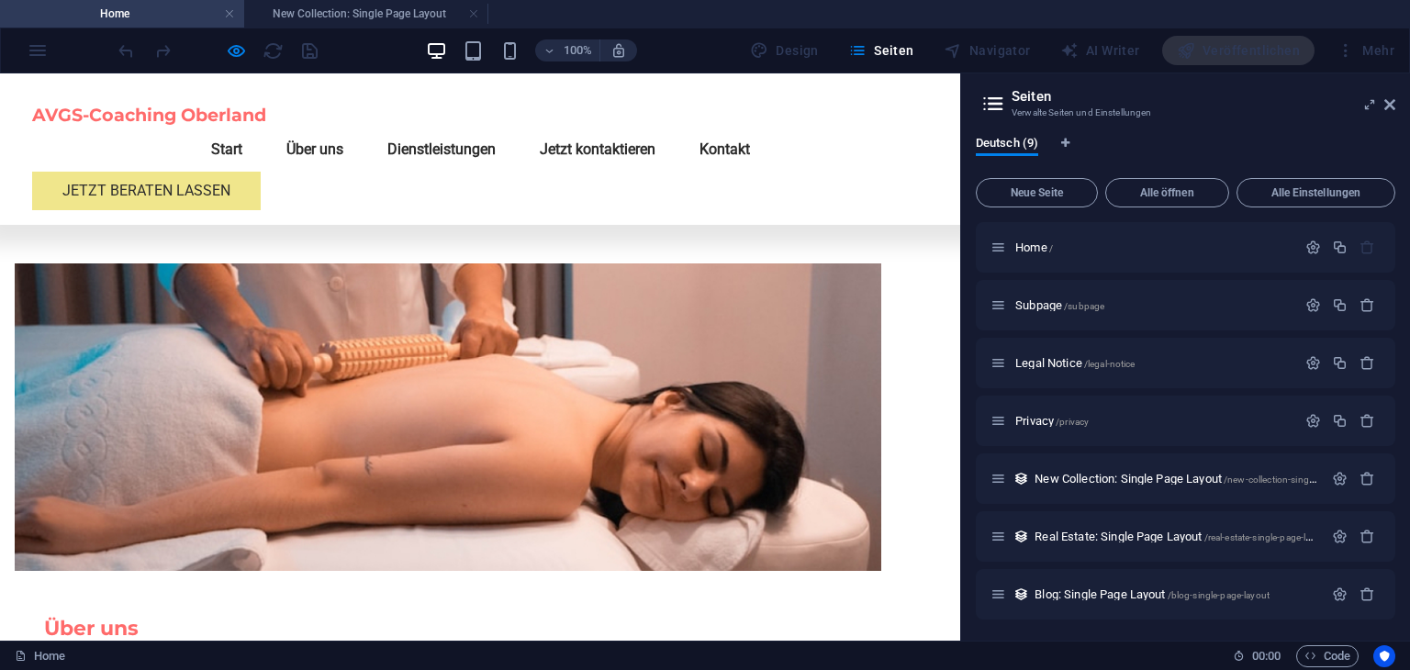
click at [358, 132] on link "Über uns" at bounding box center [315, 150] width 86 height 44
click at [510, 128] on link "Dienstleistungen" at bounding box center [442, 150] width 138 height 44
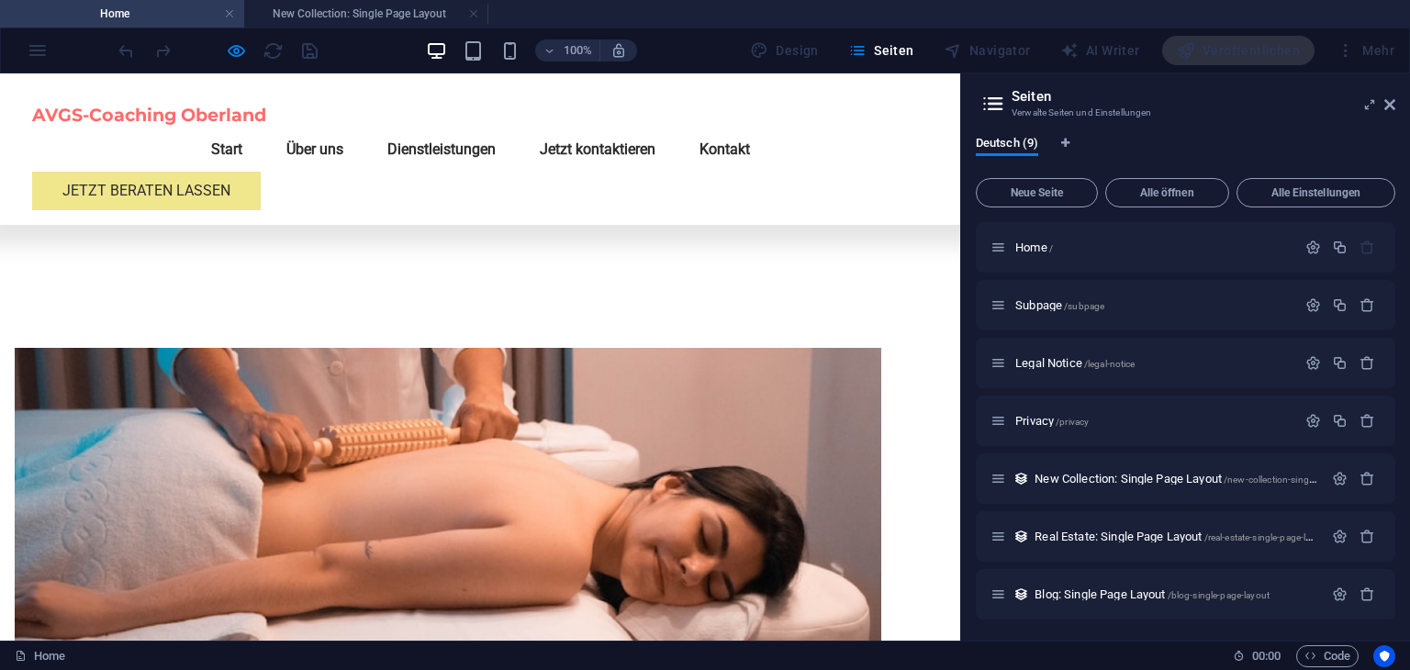
click at [670, 128] on link "Jetzt kontaktieren" at bounding box center [597, 150] width 145 height 44
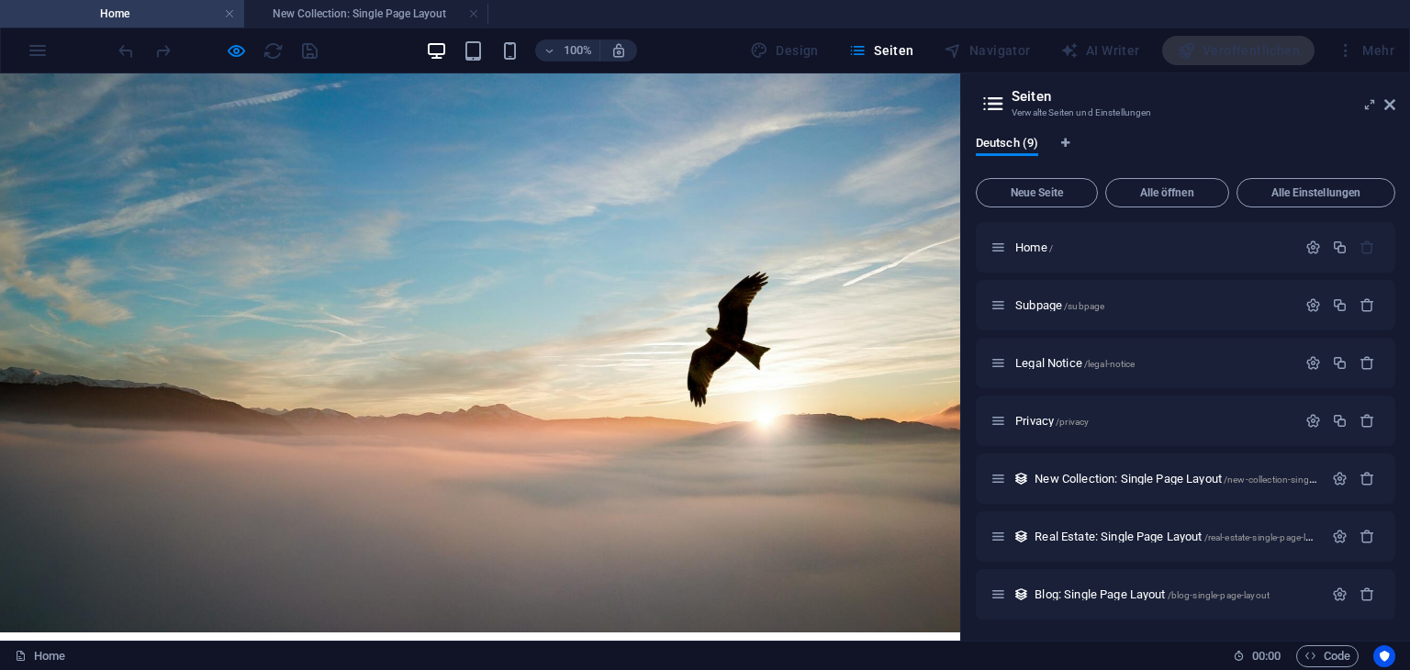
scroll to position [0, 0]
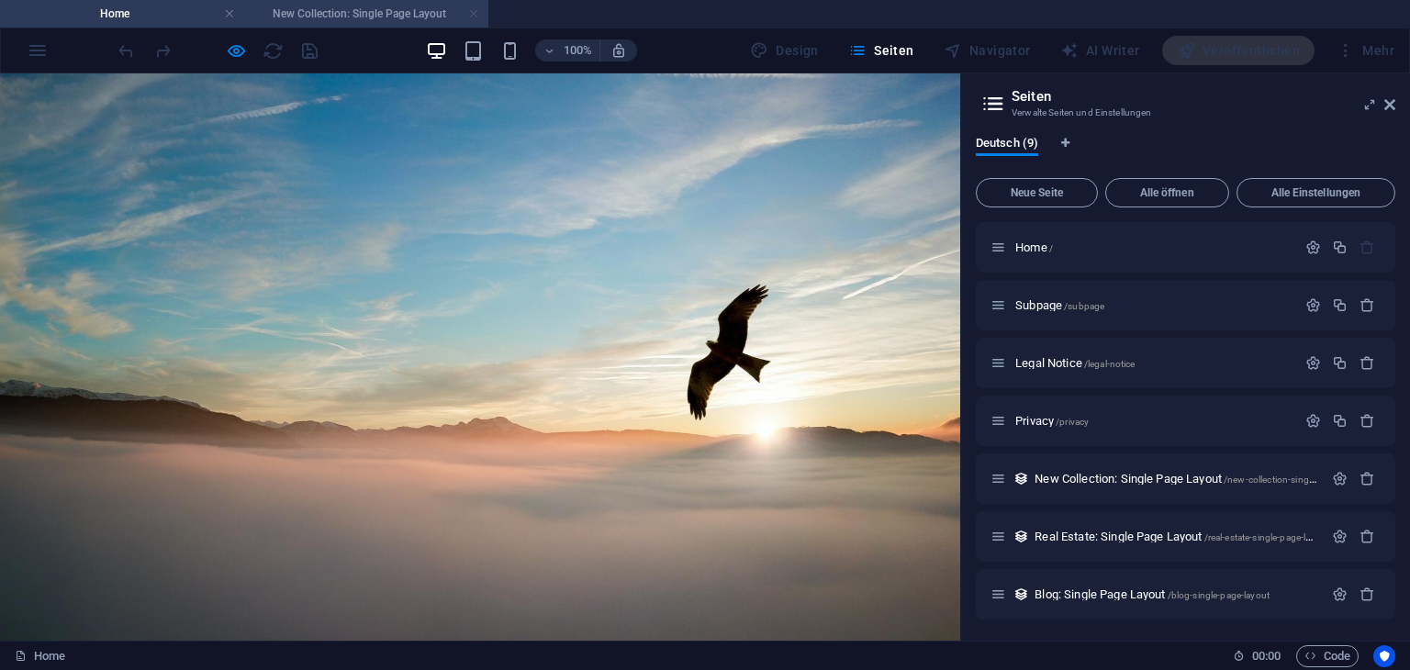
click at [473, 14] on link at bounding box center [473, 14] width 11 height 17
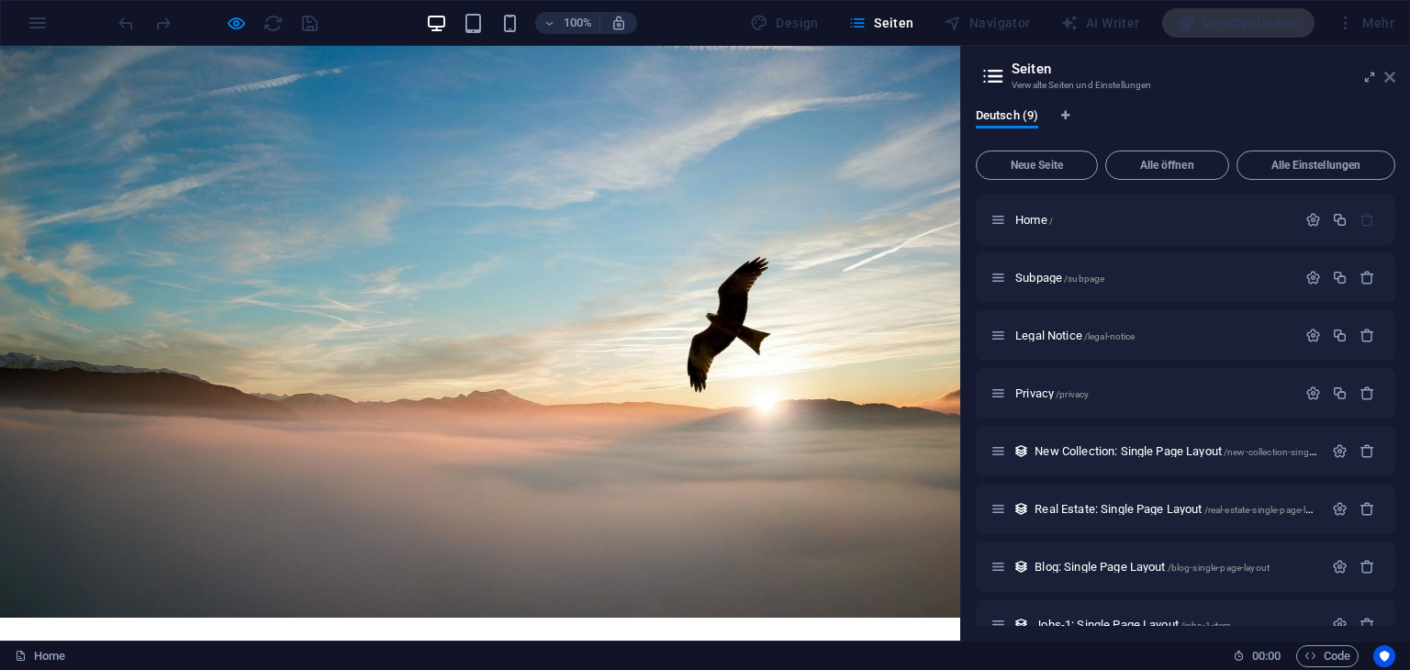
click at [1387, 81] on icon at bounding box center [1389, 77] width 11 height 15
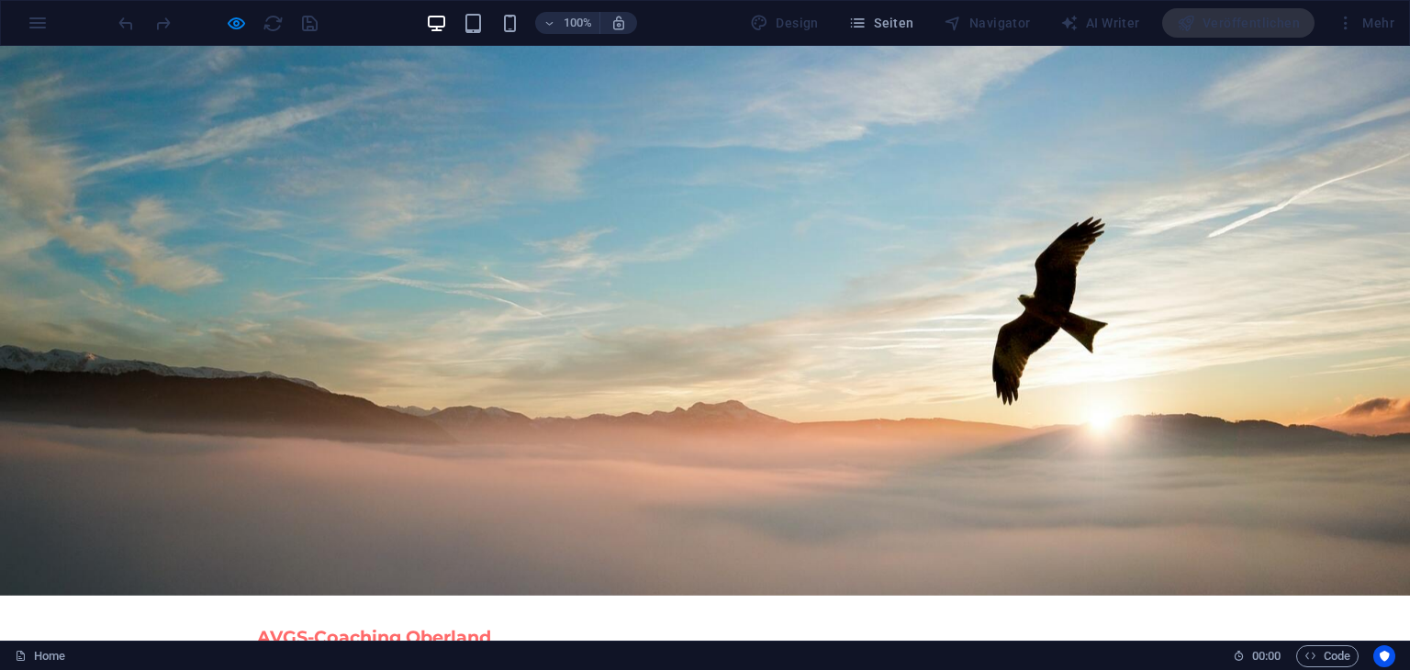
click at [26, 20] on div "100% Design Seiten Navigator AI Writer Veröffentlichen Mehr" at bounding box center [705, 23] width 1408 height 44
click at [37, 22] on div "100% Design Seiten Navigator AI Writer Veröffentlichen Mehr" at bounding box center [705, 23] width 1408 height 44
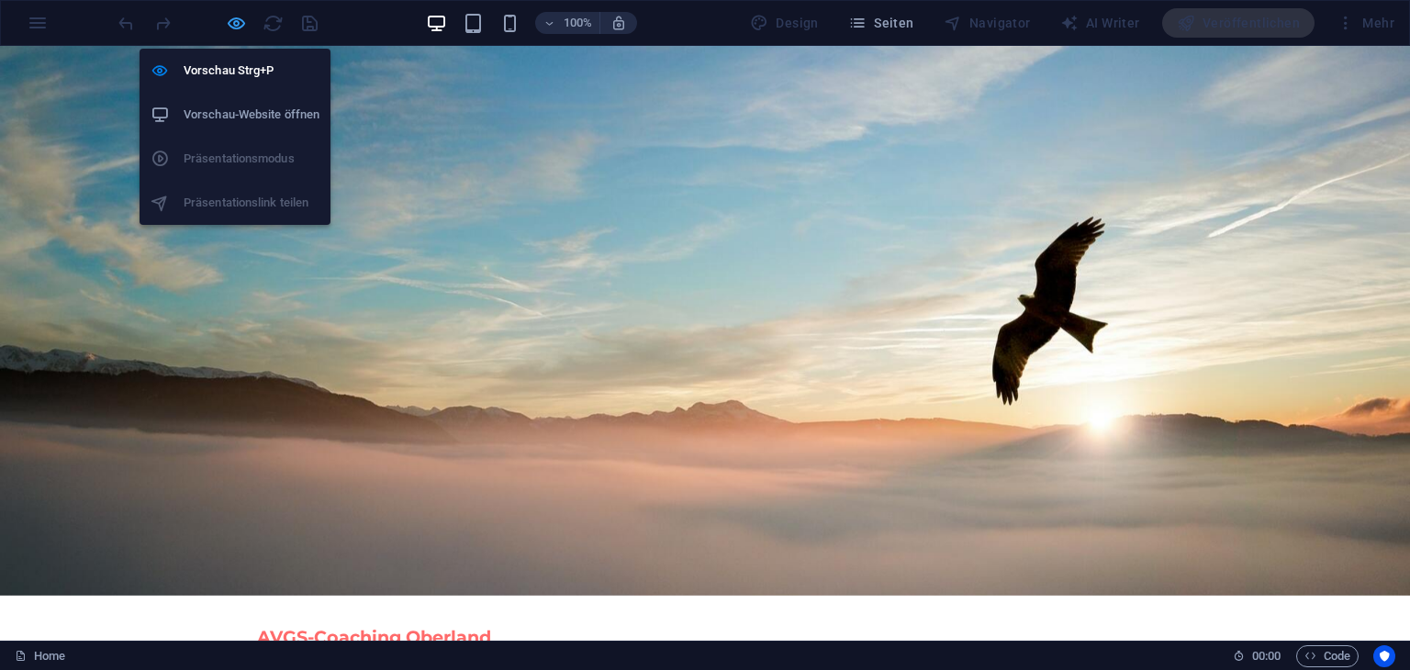
click at [239, 17] on icon "button" at bounding box center [236, 23] width 21 height 21
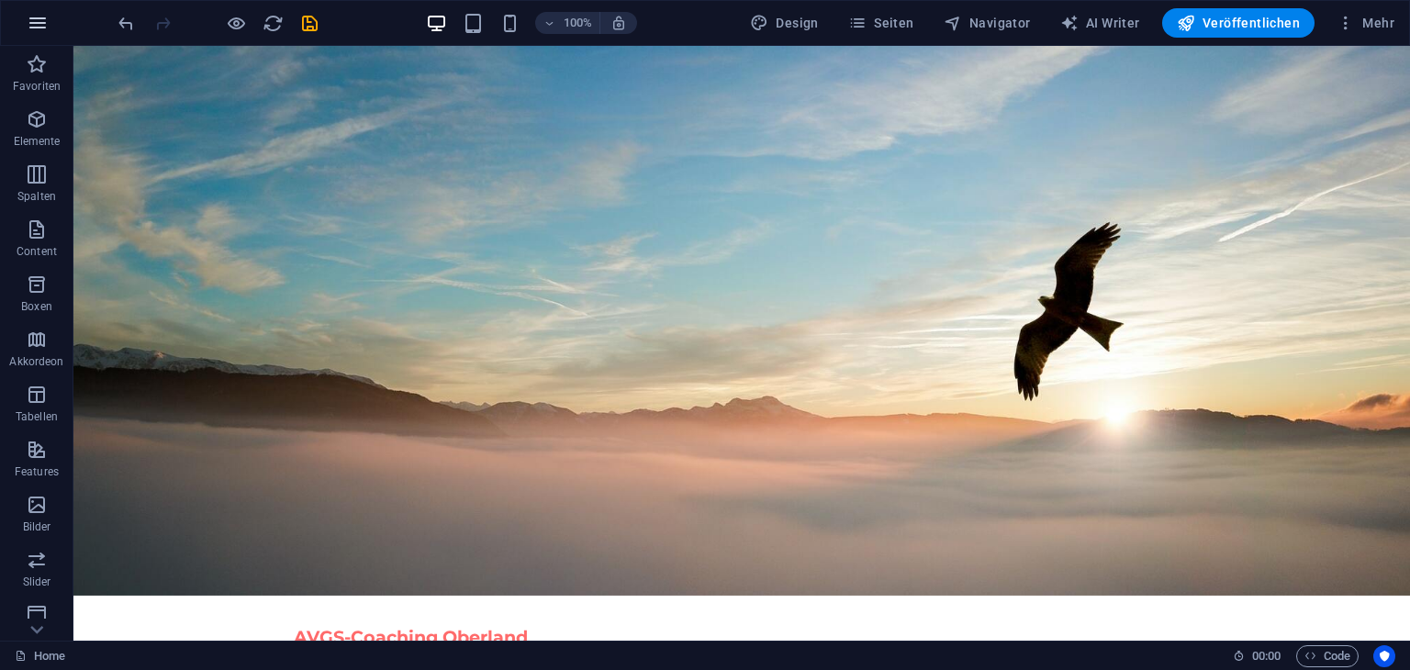
click at [31, 32] on icon "button" at bounding box center [38, 23] width 22 height 22
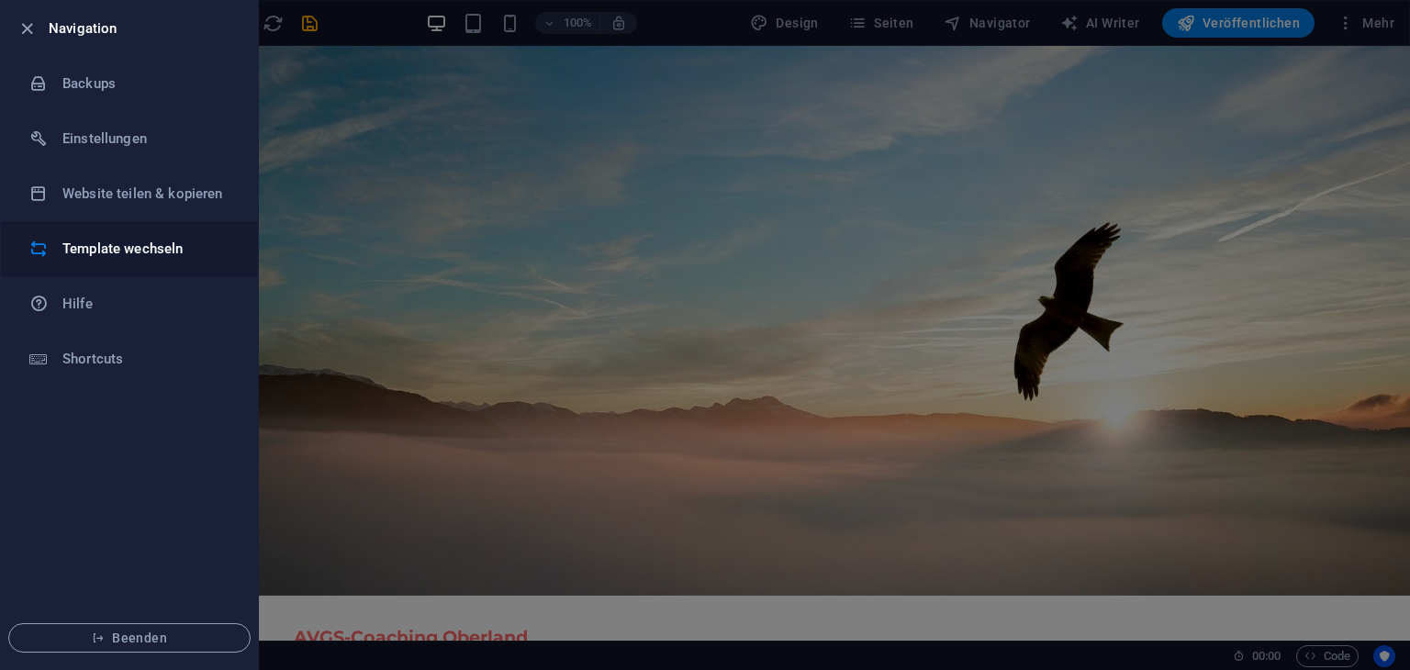
click at [115, 253] on h6 "Template wechseln" at bounding box center [147, 249] width 170 height 22
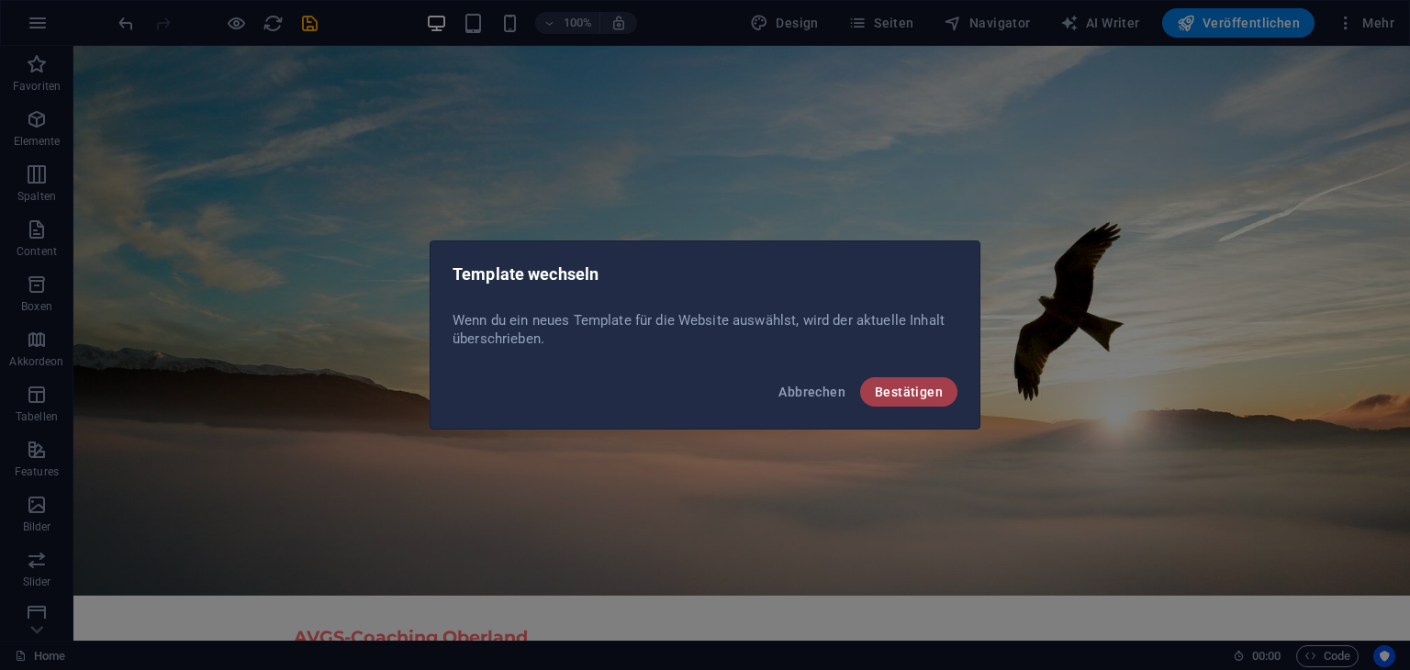
click at [905, 385] on span "Bestätigen" at bounding box center [909, 392] width 68 height 15
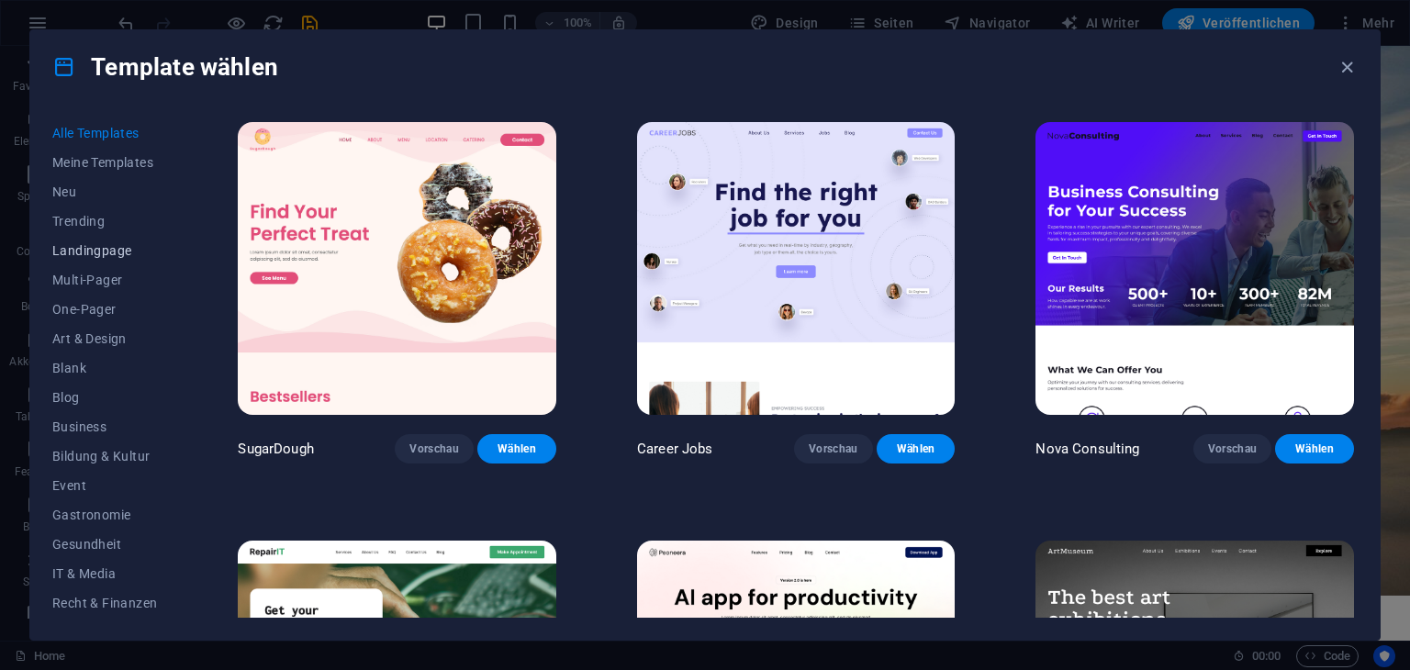
click at [83, 244] on span "Landingpage" at bounding box center [104, 250] width 105 height 15
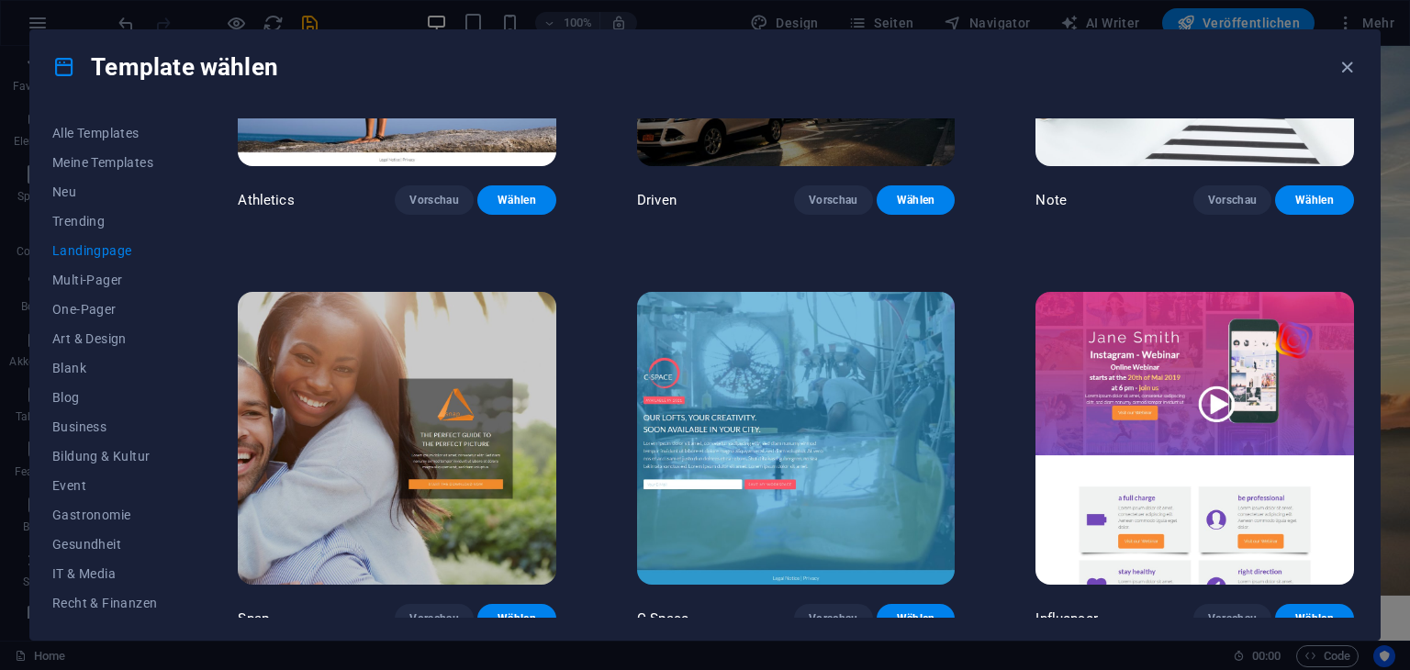
scroll to position [1567, 0]
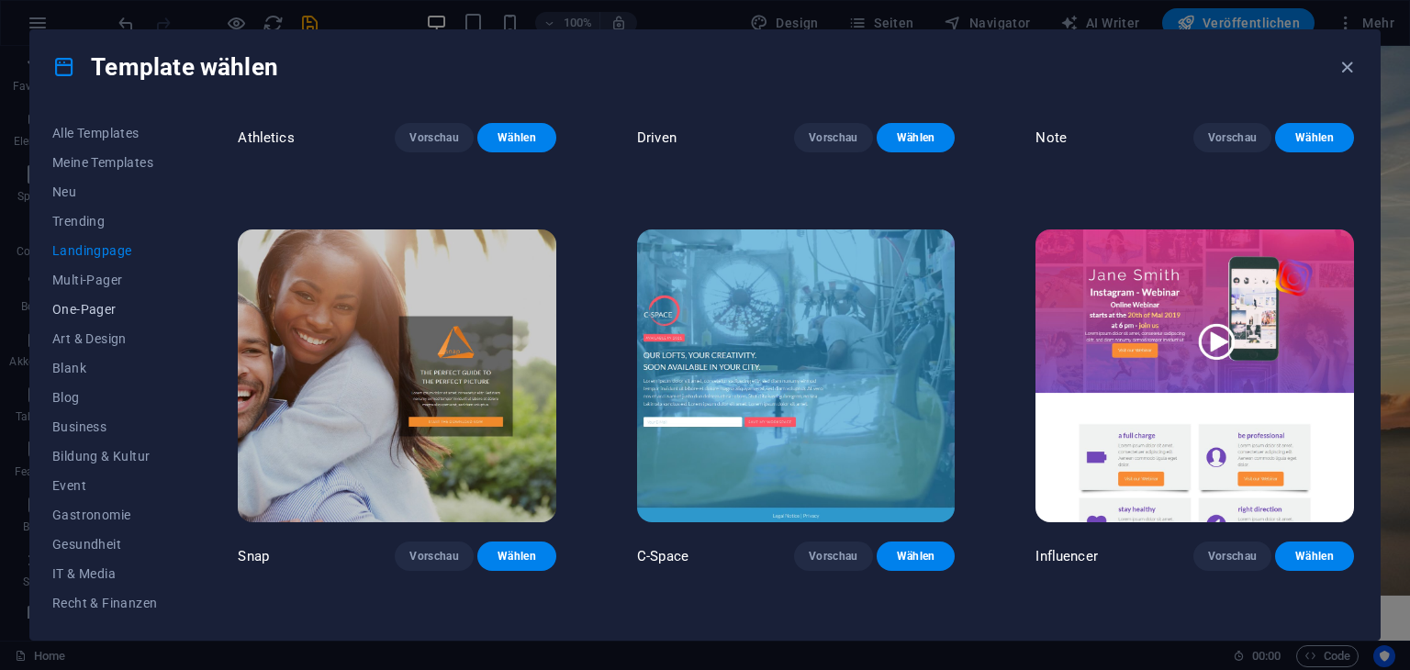
click at [71, 316] on span "One-Pager" at bounding box center [104, 309] width 105 height 15
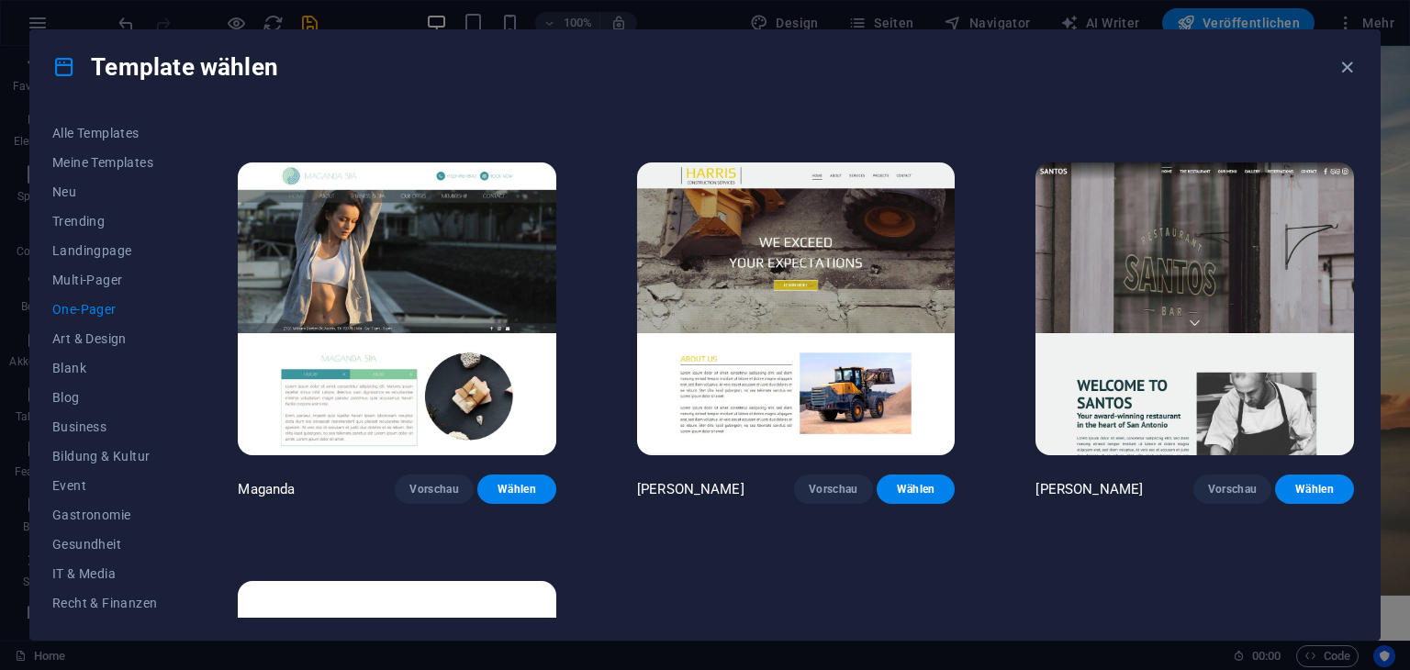
scroll to position [9432, 0]
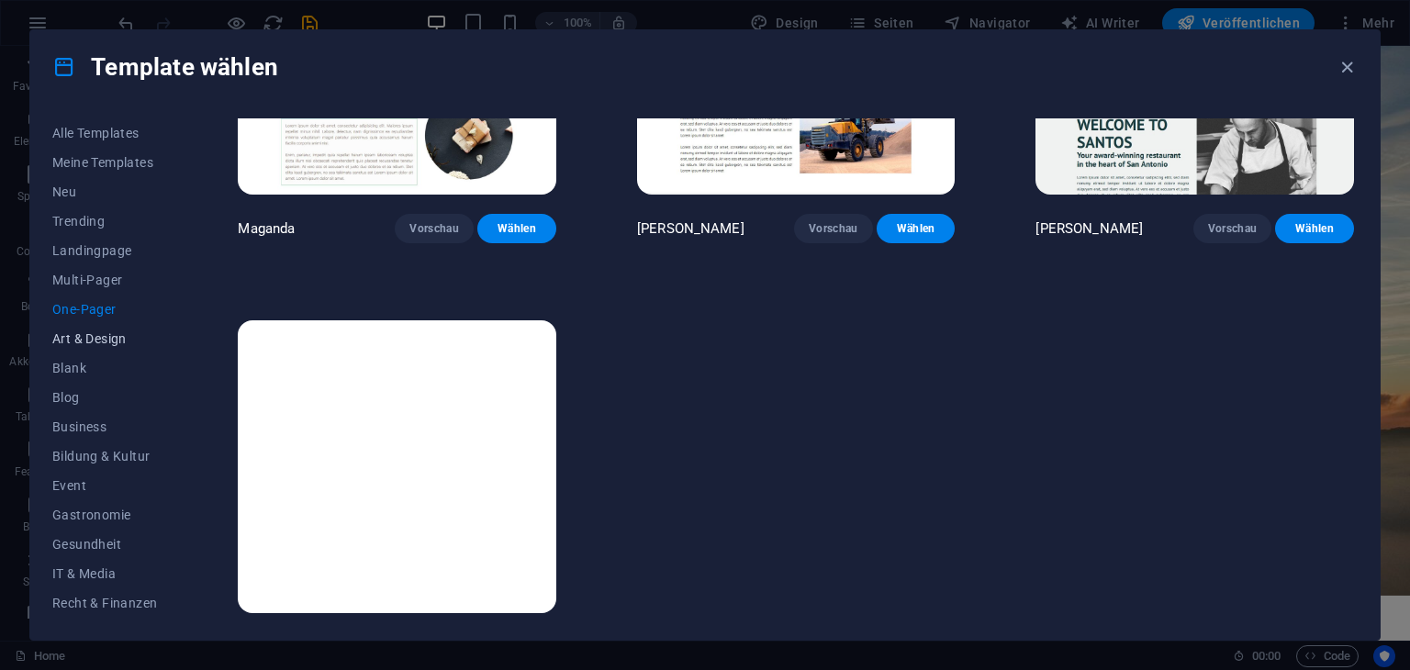
click at [84, 345] on span "Art & Design" at bounding box center [104, 338] width 105 height 15
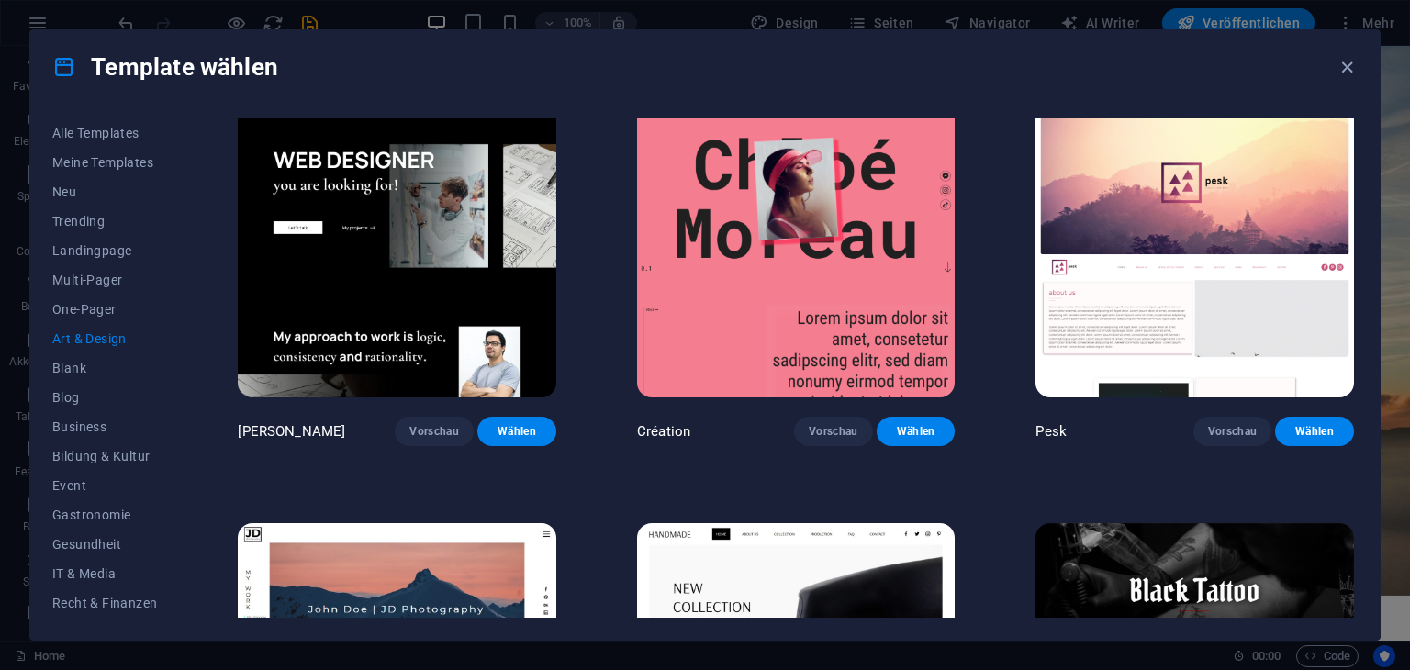
scroll to position [0, 0]
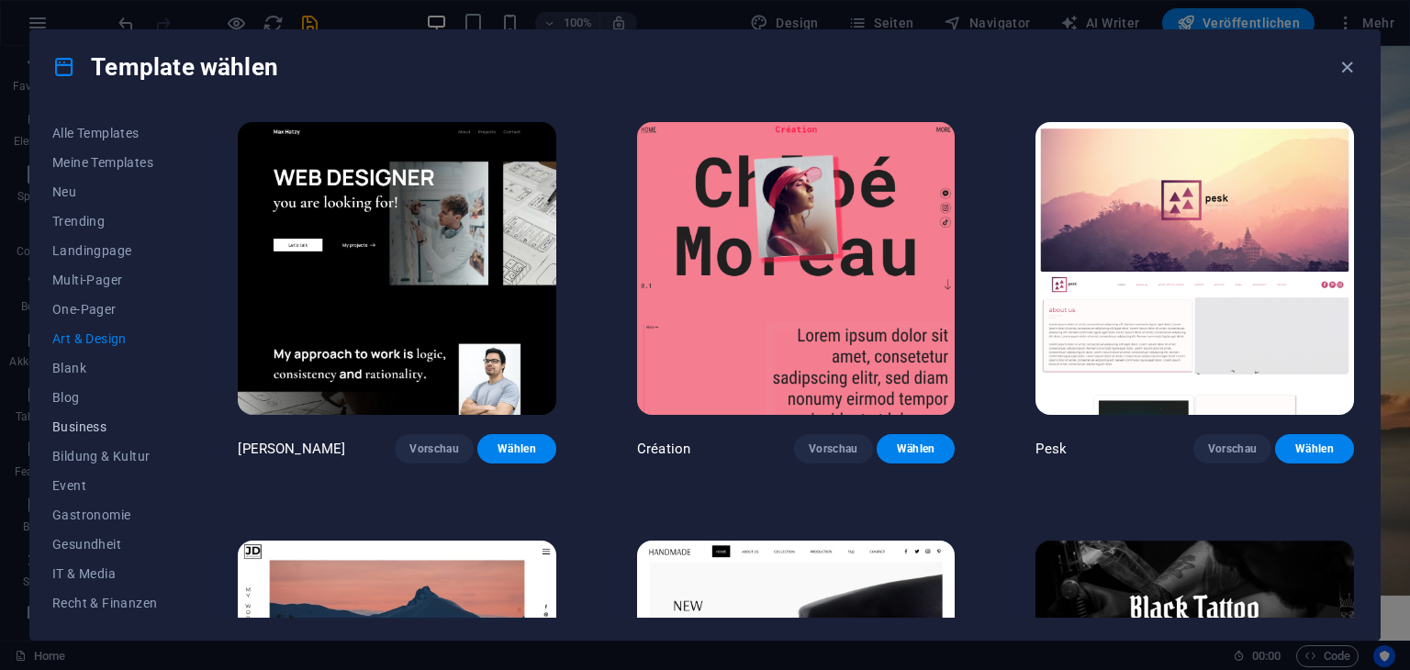
click at [87, 425] on span "Business" at bounding box center [104, 426] width 105 height 15
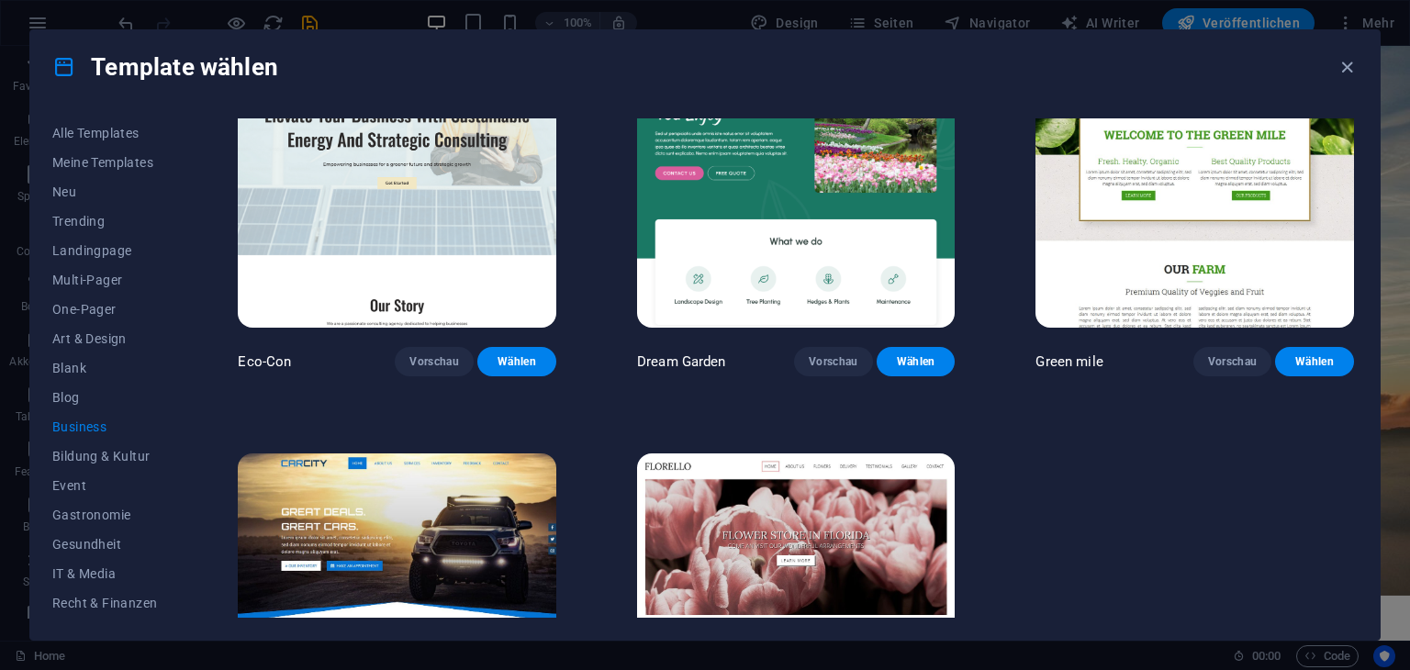
scroll to position [103, 0]
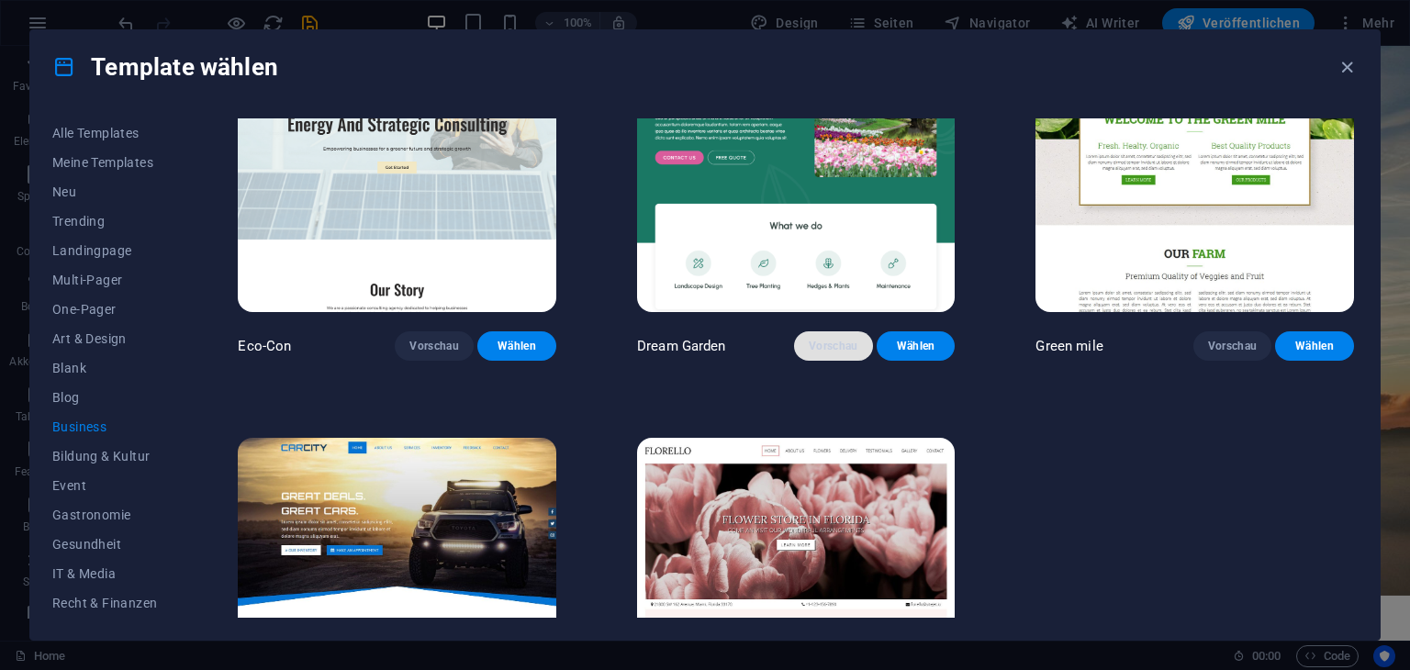
click at [805, 350] on button "Vorschau" at bounding box center [833, 345] width 79 height 29
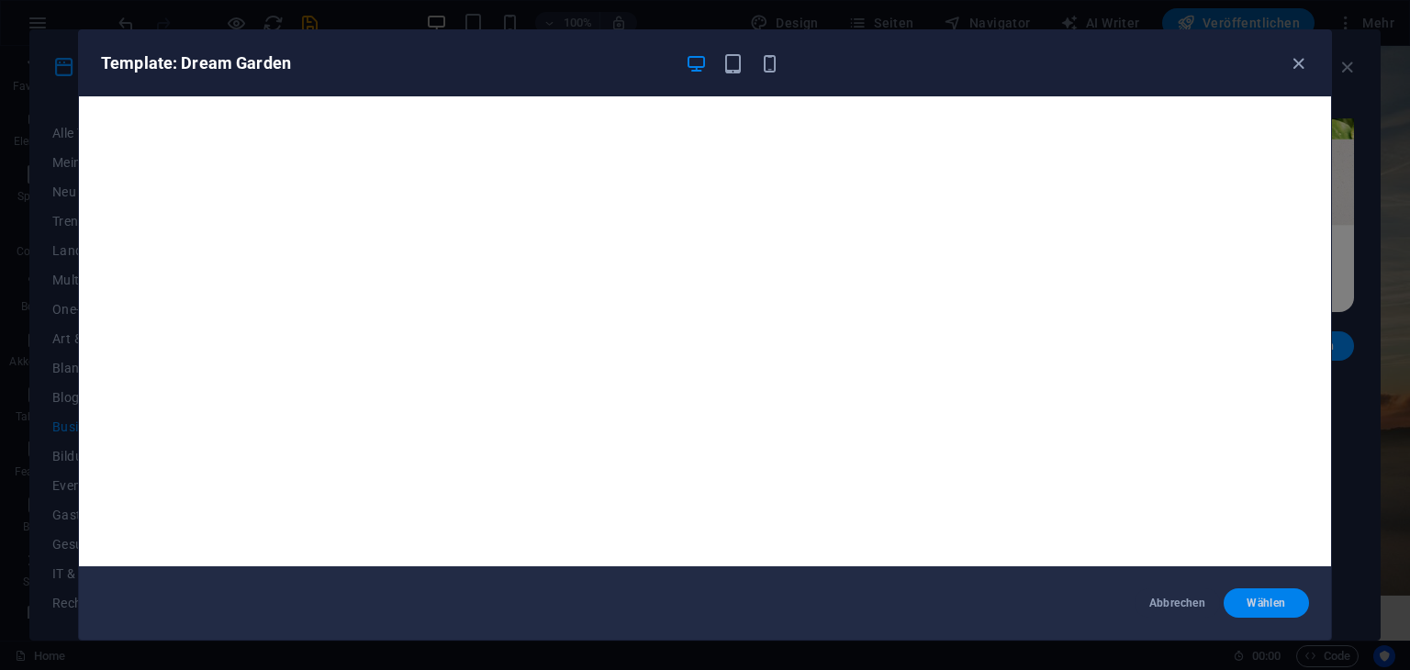
click at [1263, 597] on span "Wählen" at bounding box center [1266, 603] width 56 height 15
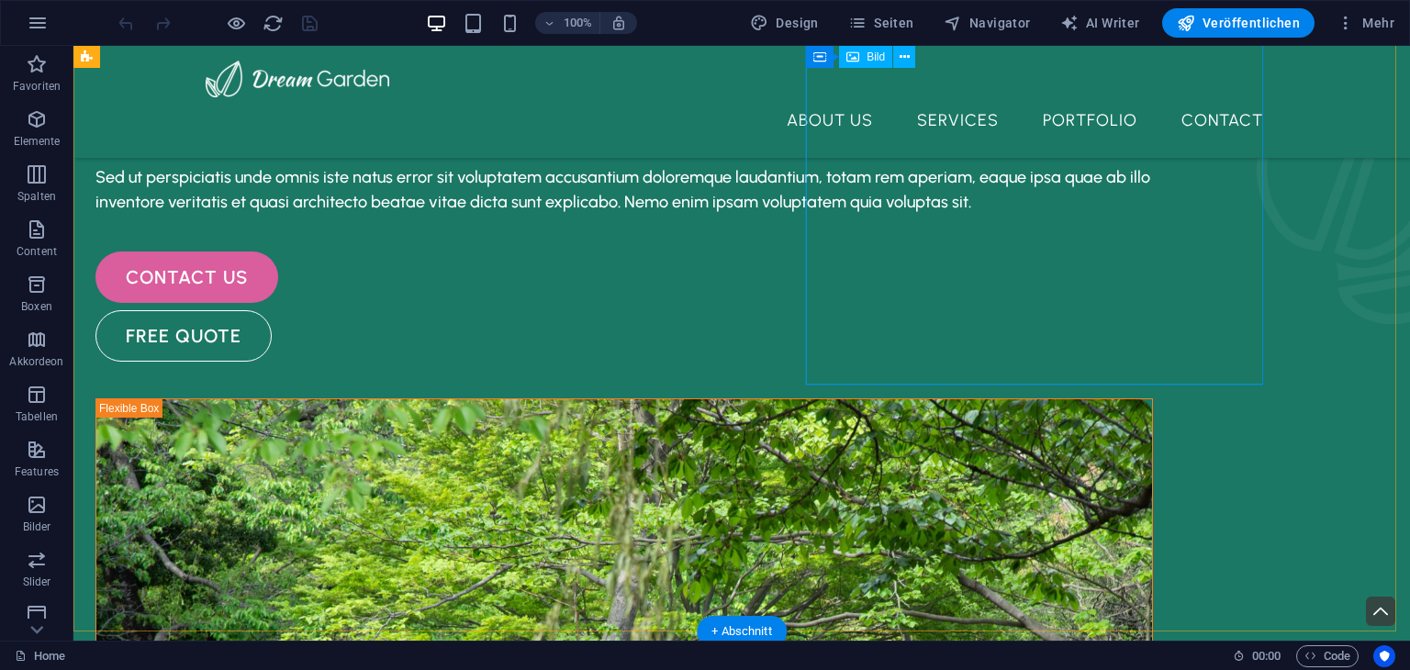
scroll to position [114, 0]
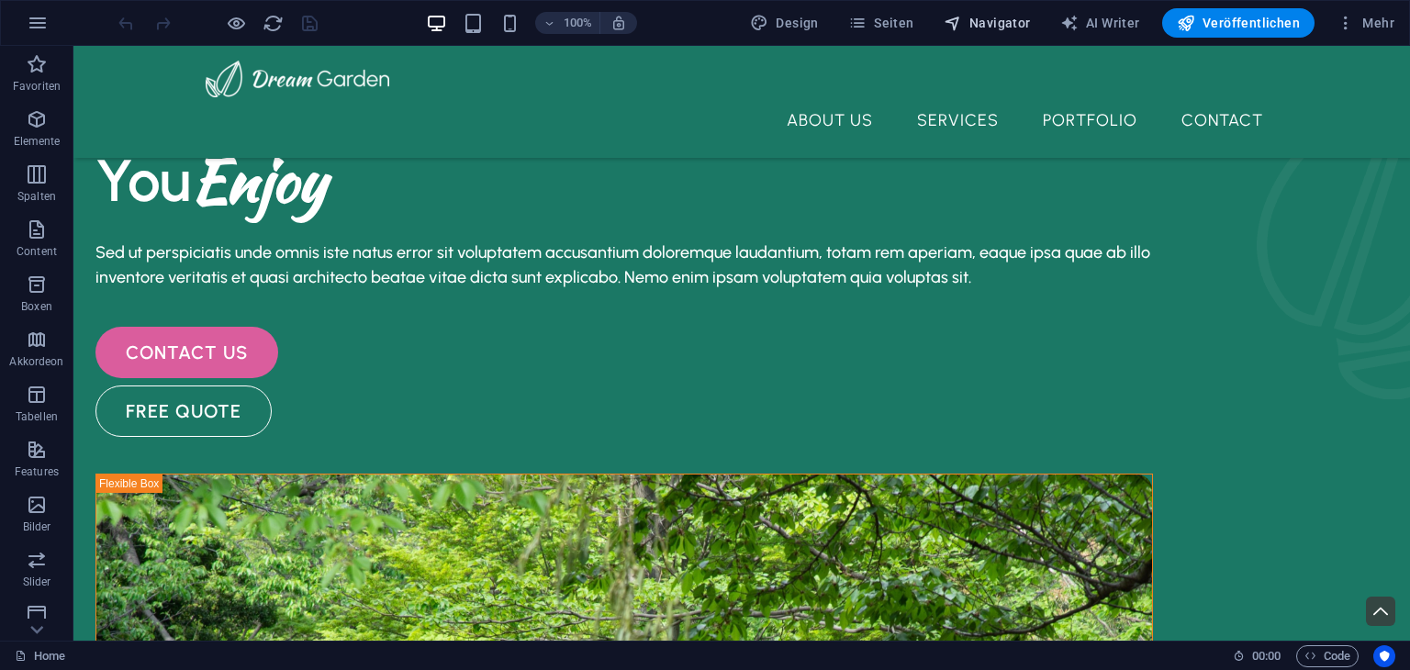
click at [1004, 12] on button "Navigator" at bounding box center [987, 22] width 102 height 29
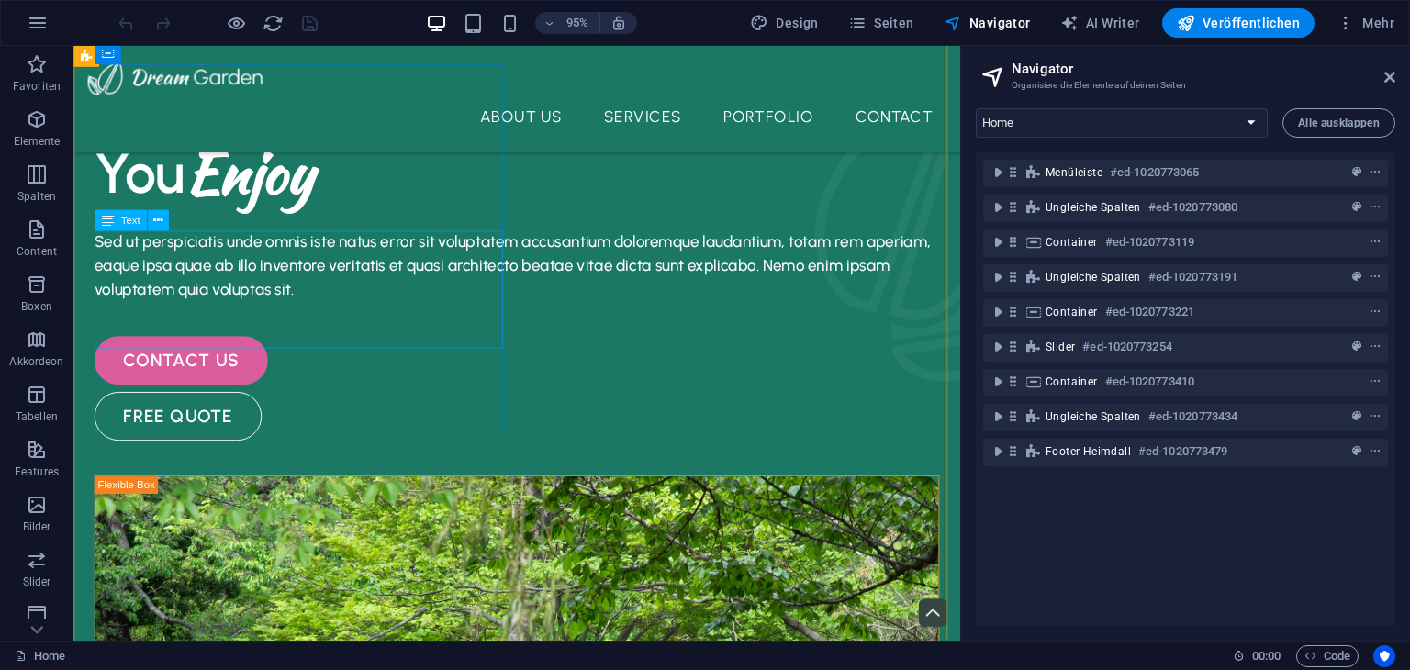
click at [387, 281] on div "Sed ut perspiciatis unde omnis iste natus error sit voluptatem accusantium dolo…" at bounding box center [539, 277] width 889 height 74
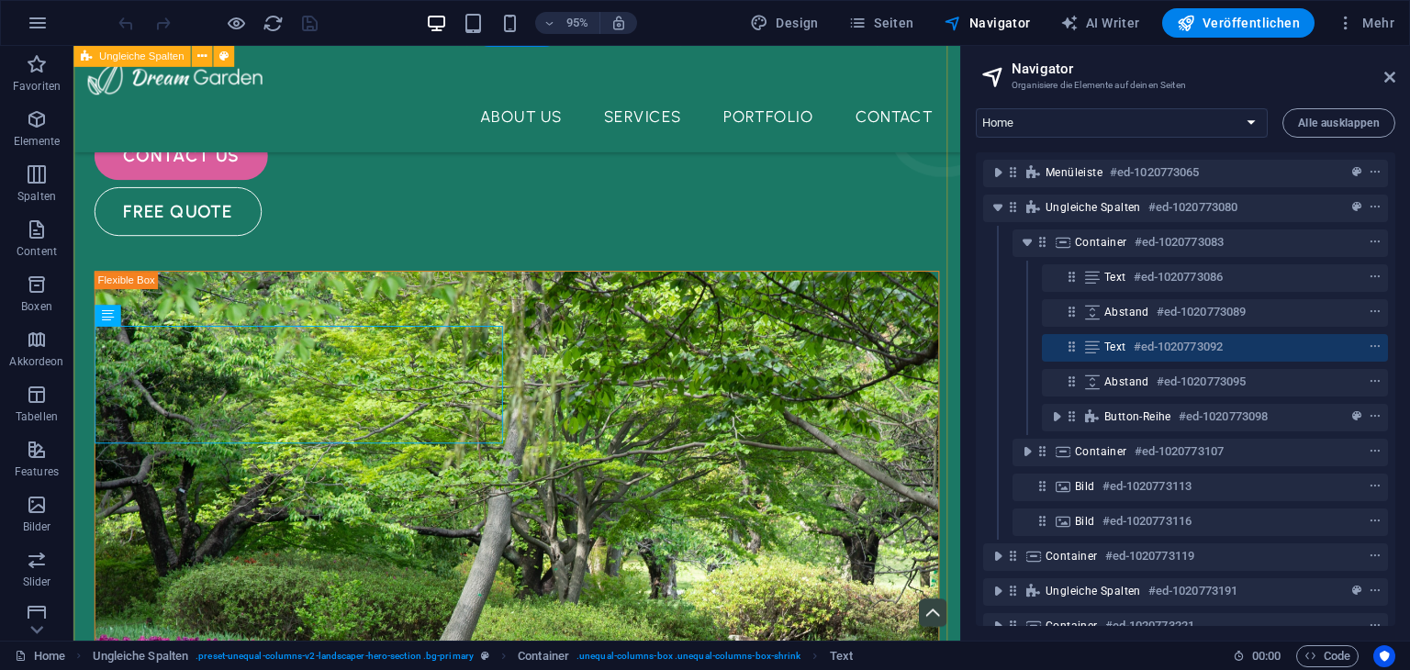
scroll to position [0, 0]
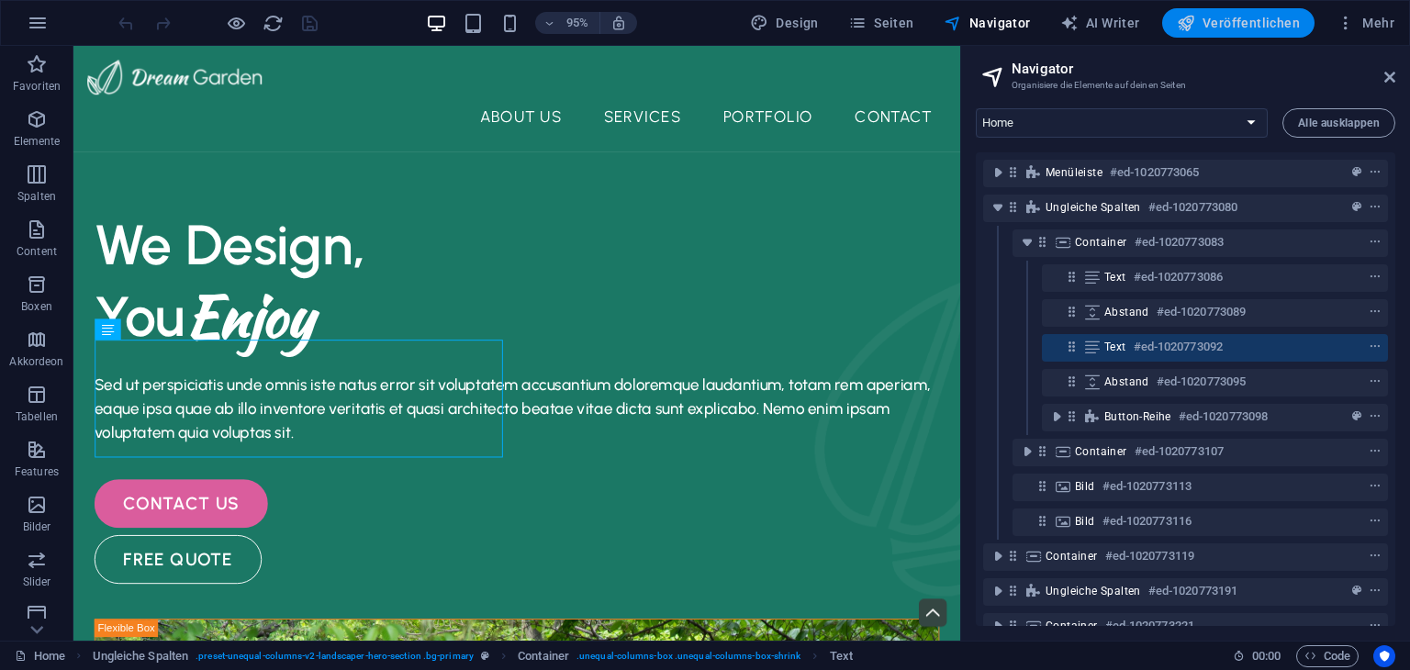
click at [1235, 24] on span "Veröffentlichen" at bounding box center [1238, 23] width 123 height 18
